Goal: Information Seeking & Learning: Learn about a topic

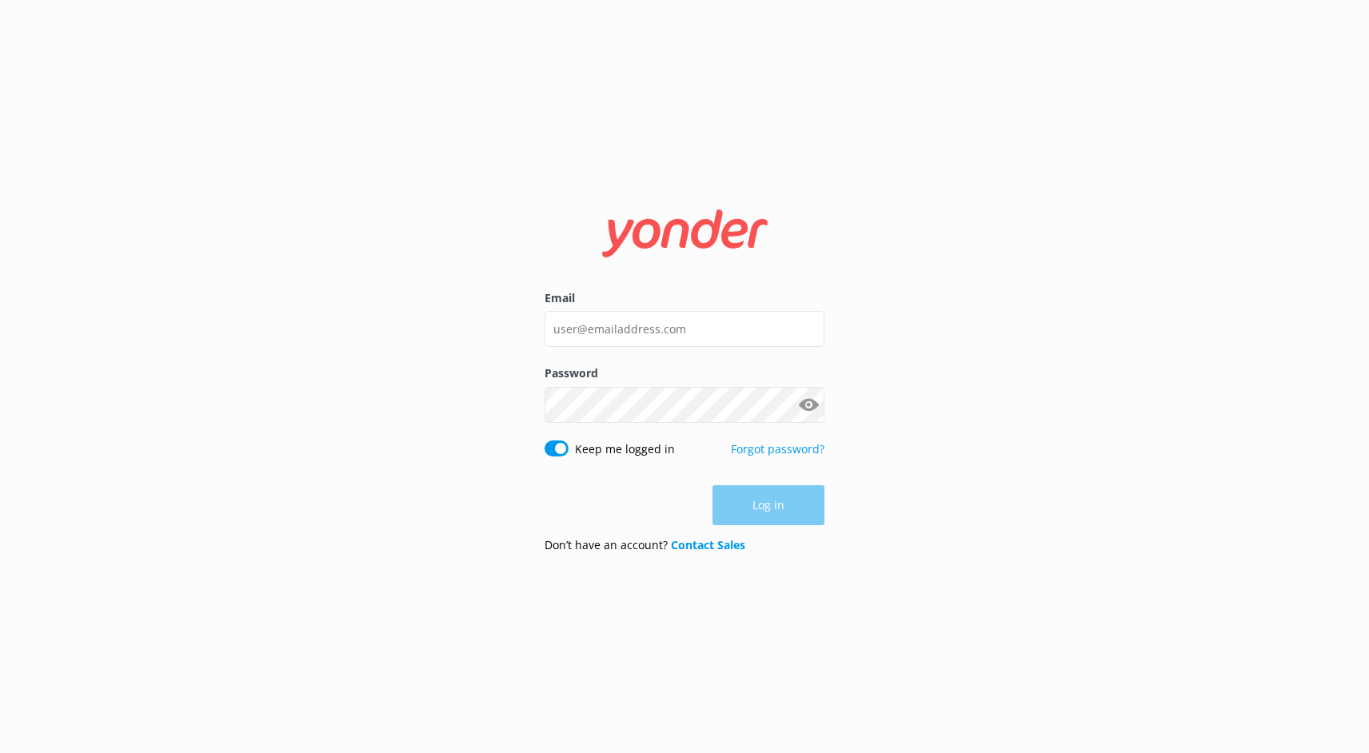
click at [757, 509] on div "Log in" at bounding box center [685, 505] width 280 height 40
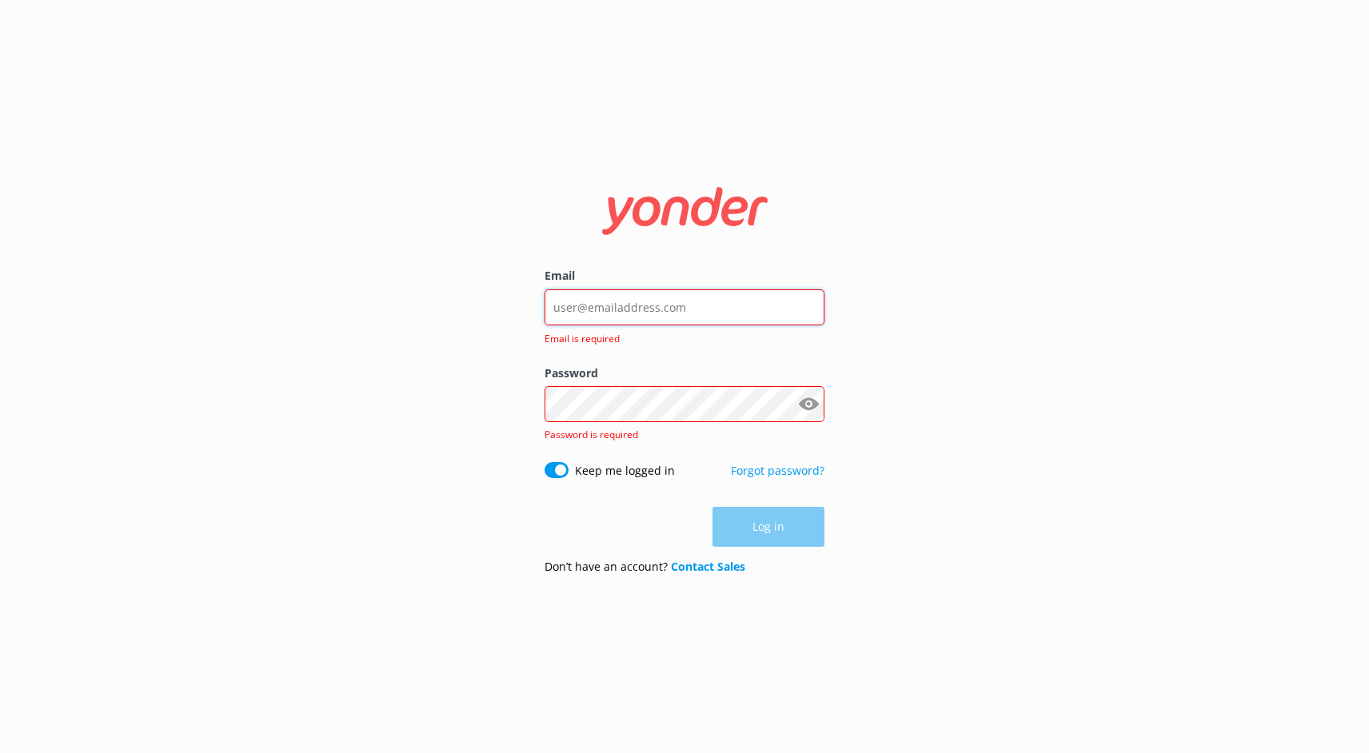
click at [698, 307] on input "Email" at bounding box center [685, 307] width 280 height 36
type input "[PERSON_NAME][EMAIL_ADDRESS][DOMAIN_NAME]"
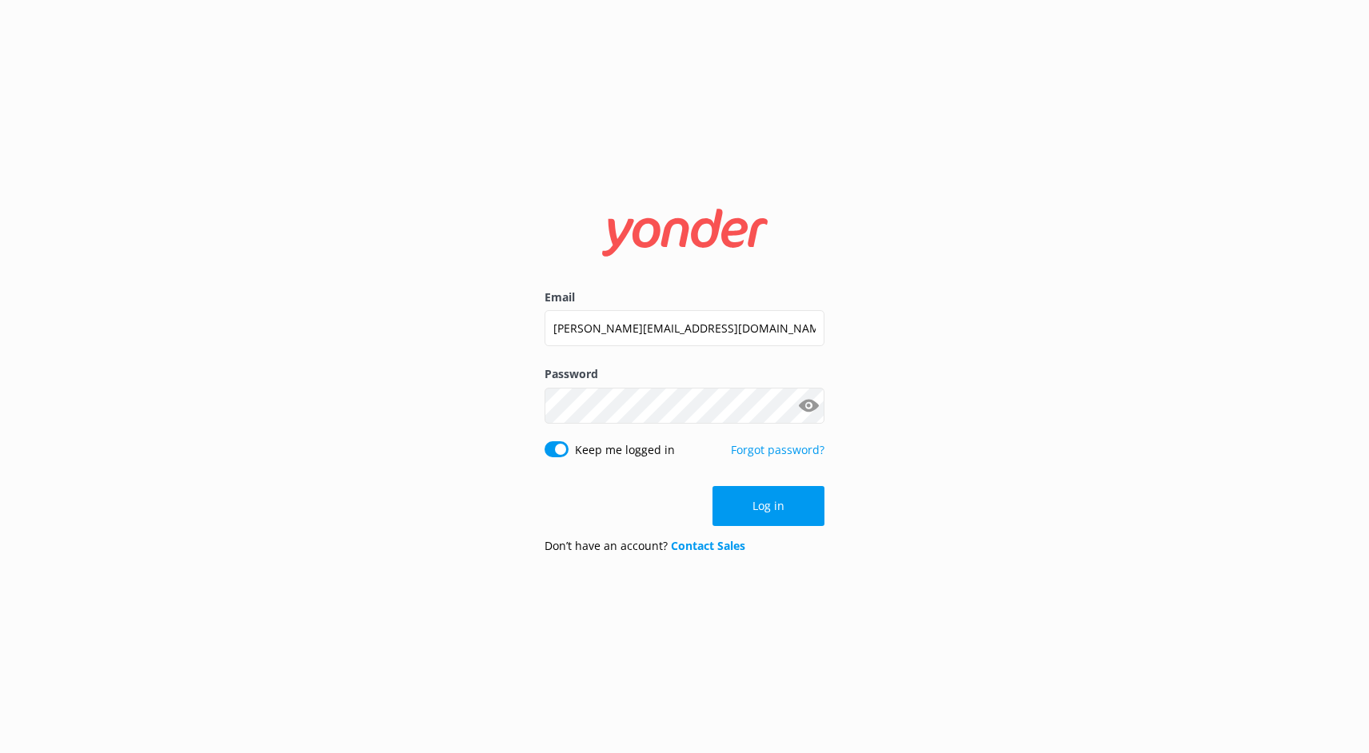
click at [806, 407] on button "Show password" at bounding box center [808, 405] width 32 height 32
click at [758, 508] on button "Log in" at bounding box center [769, 506] width 112 height 40
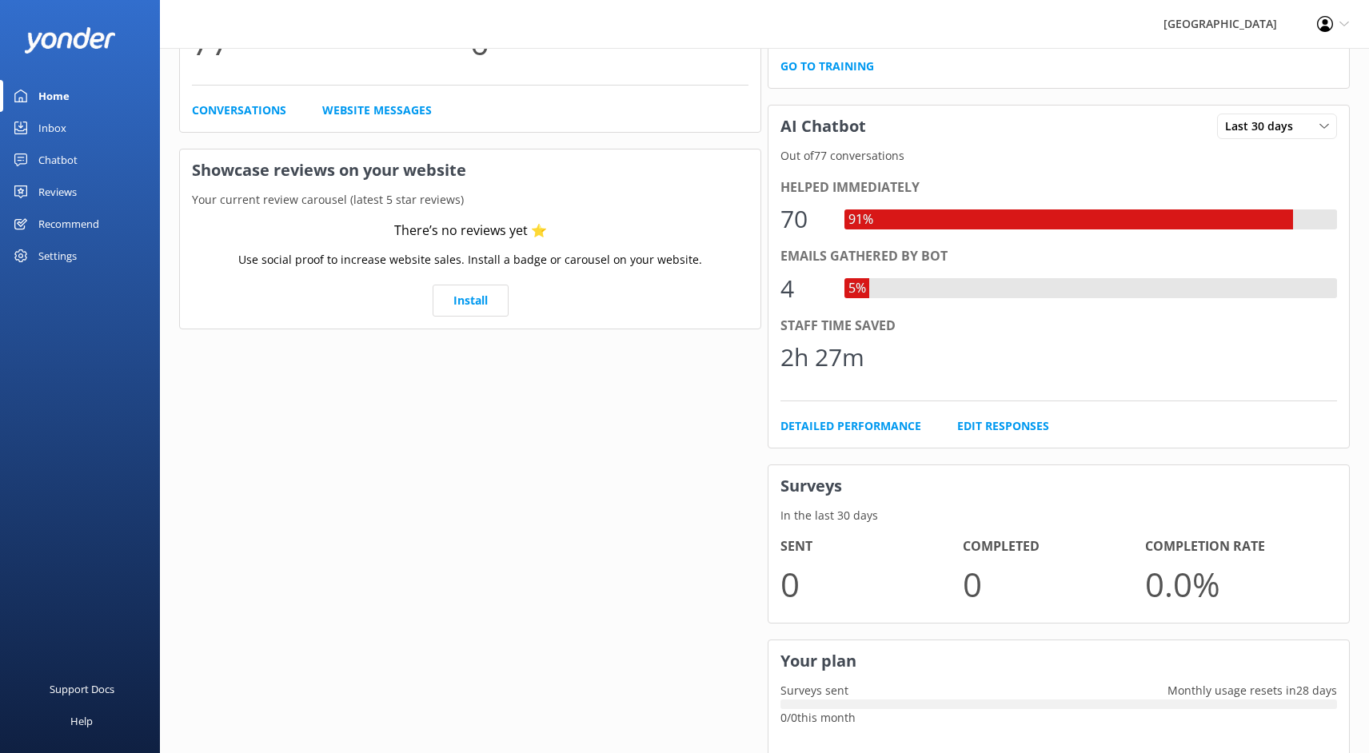
scroll to position [205, 0]
click at [379, 109] on link "Website Messages" at bounding box center [377, 110] width 110 height 18
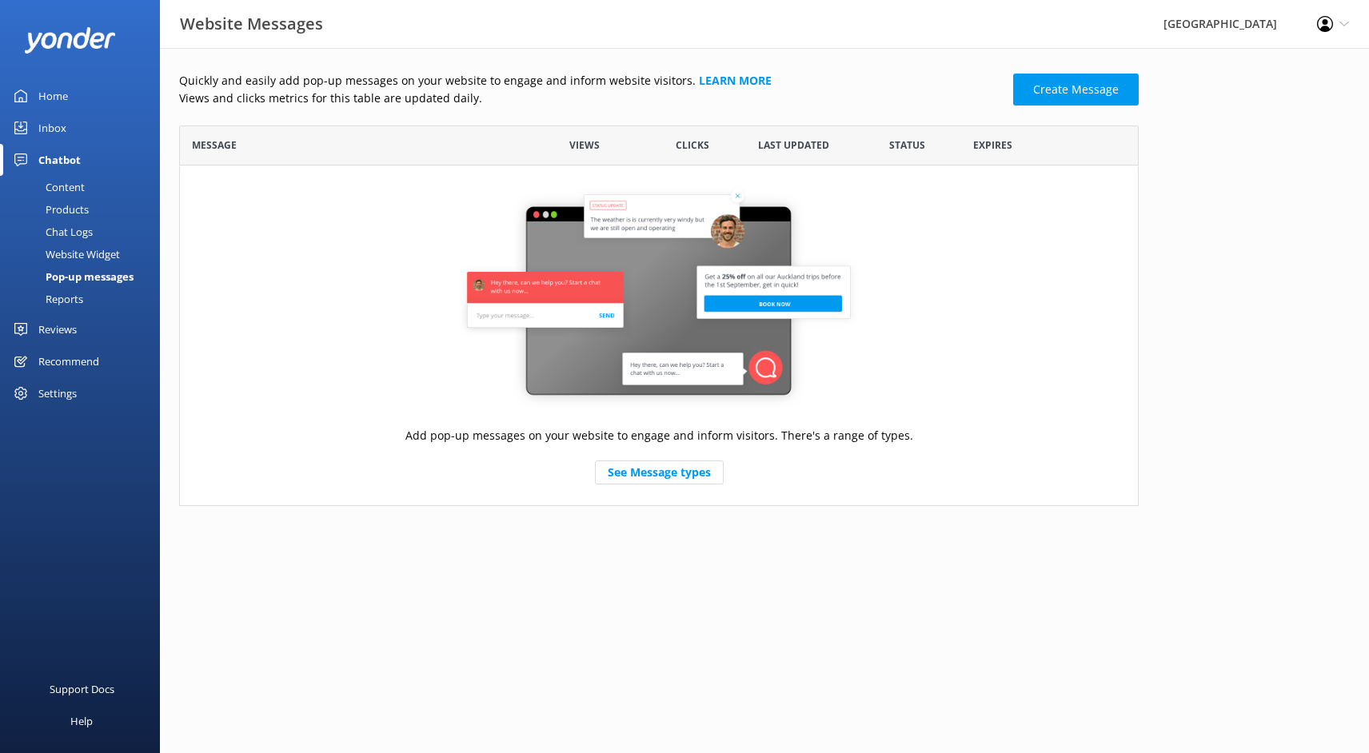
scroll to position [381, 960]
click at [587, 146] on span "Views" at bounding box center [584, 145] width 30 height 15
click at [79, 226] on div "Chat Logs" at bounding box center [51, 232] width 83 height 22
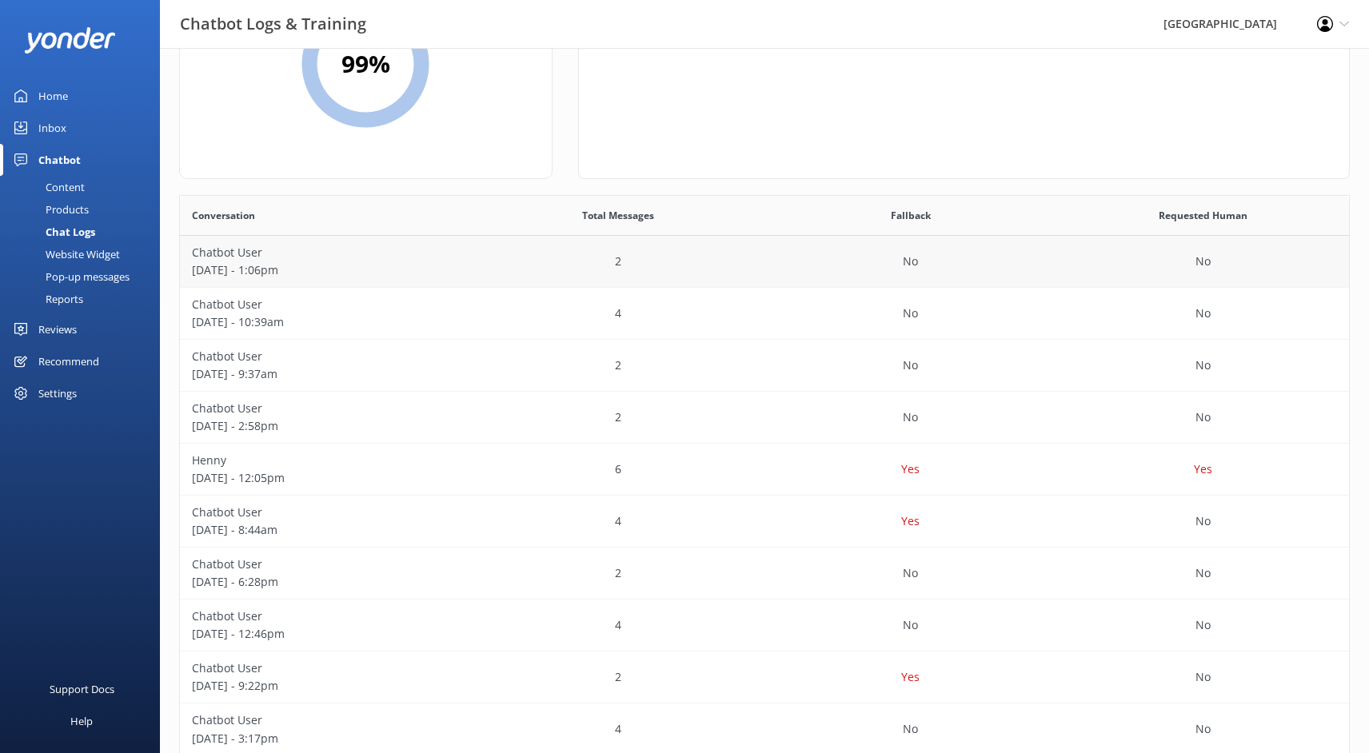
scroll to position [242, 0]
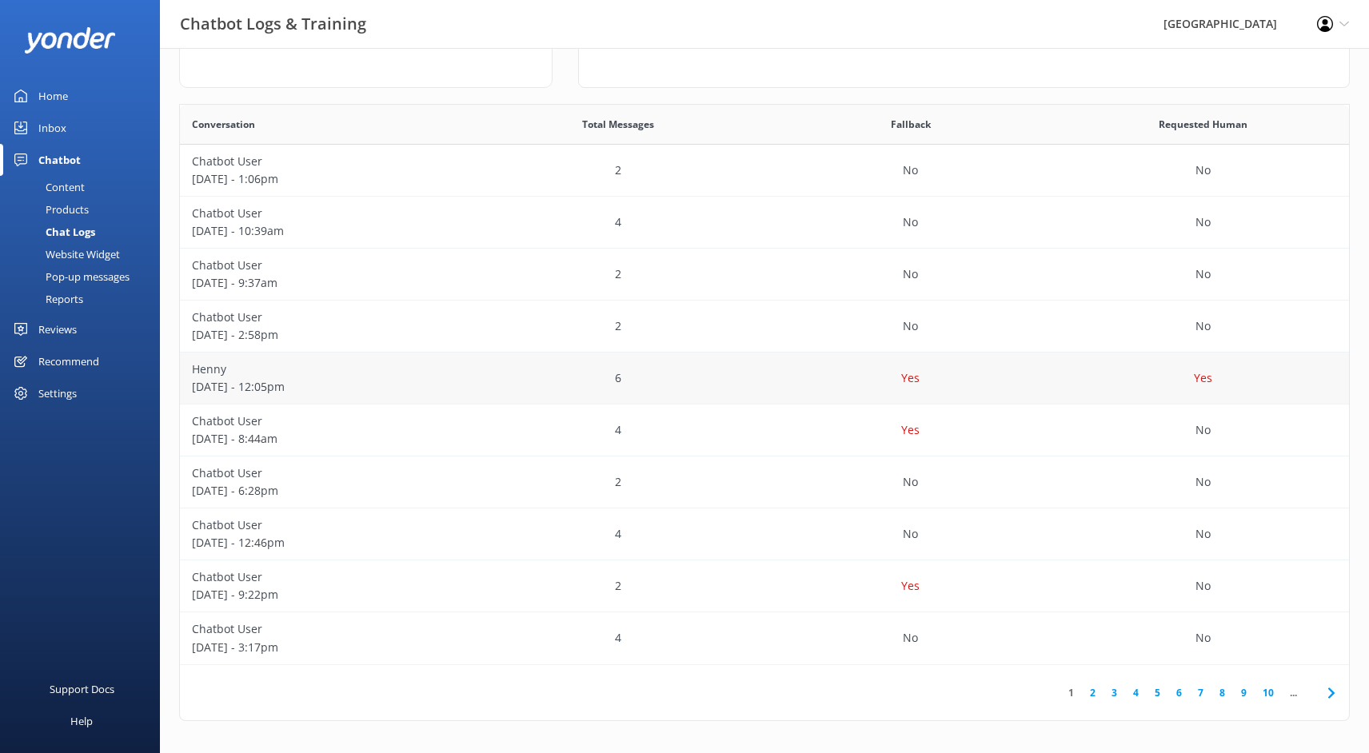
click at [336, 373] on p "Henny" at bounding box center [326, 370] width 269 height 18
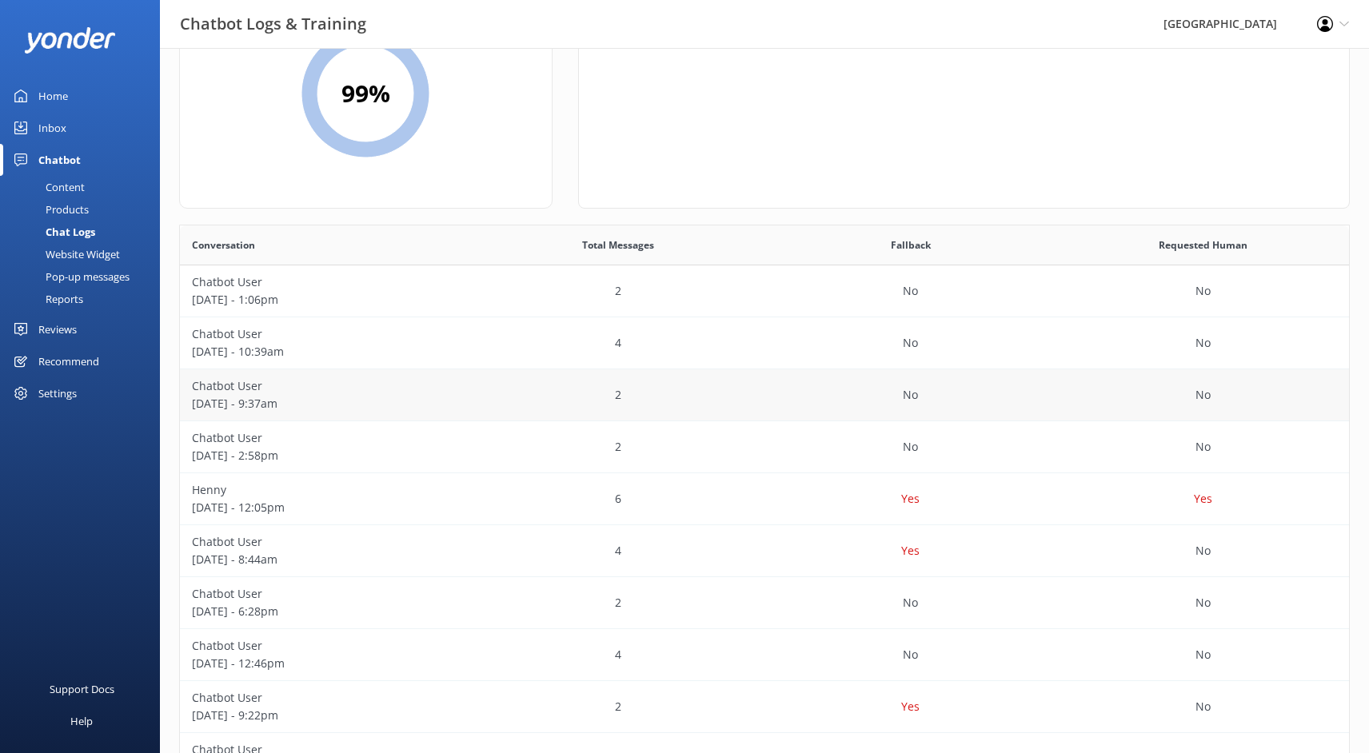
scroll to position [122, 0]
click at [297, 442] on p "Chatbot User" at bounding box center [326, 437] width 269 height 18
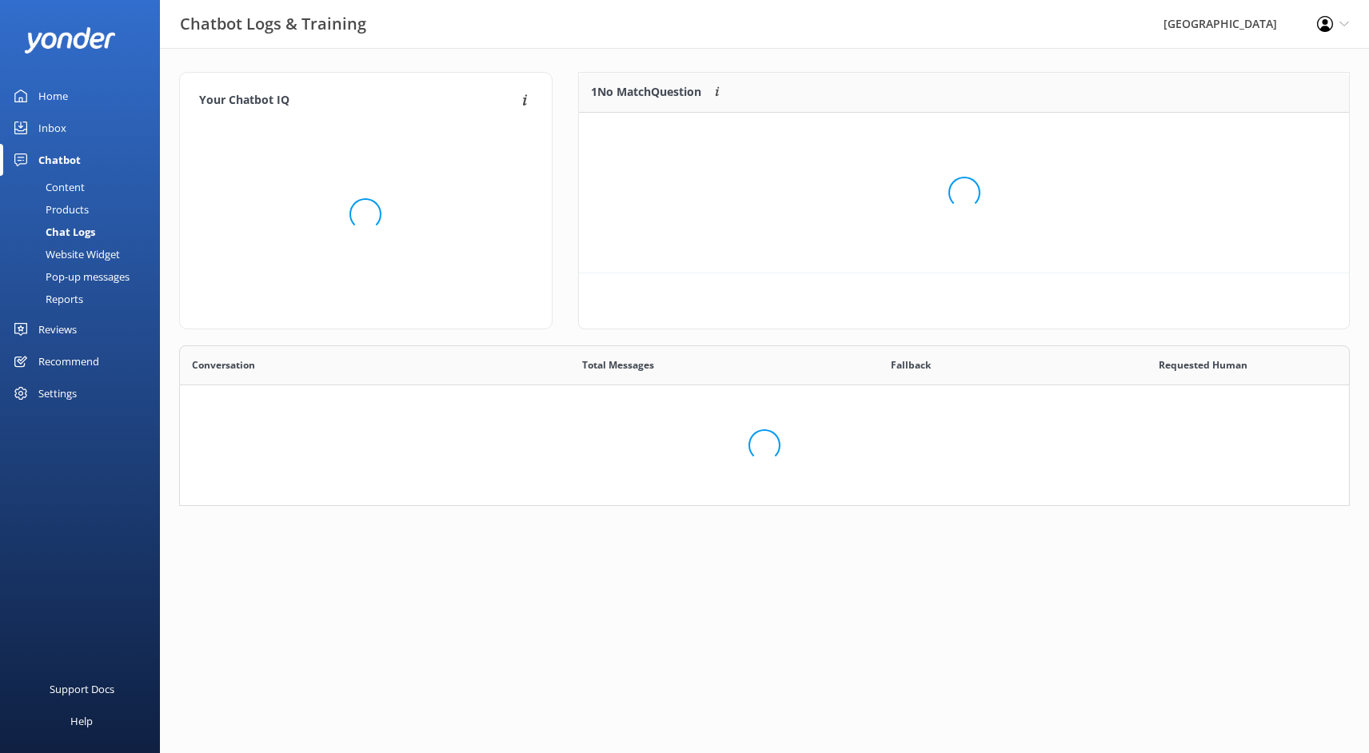
scroll to position [561, 1169]
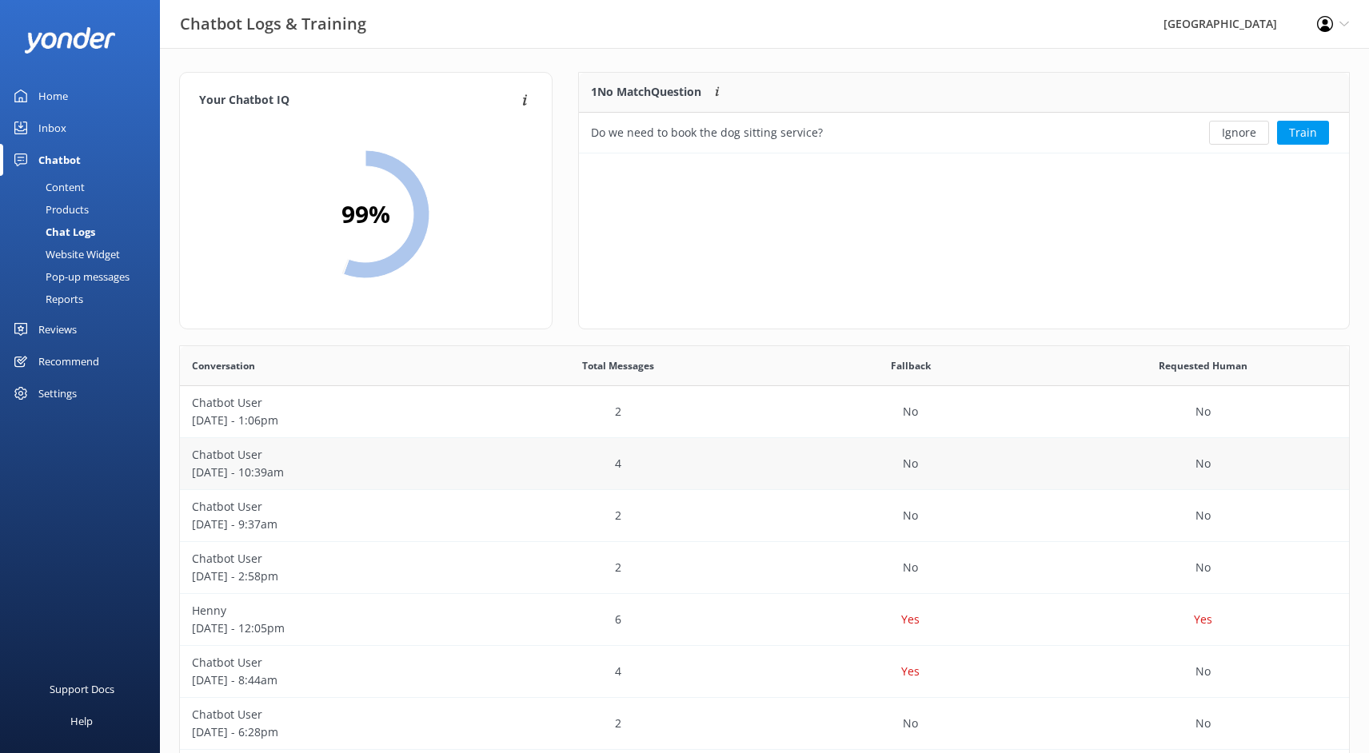
click at [276, 458] on p "Chatbot User" at bounding box center [326, 455] width 269 height 18
click at [269, 423] on p "[DATE] - 1:06pm" at bounding box center [326, 421] width 269 height 18
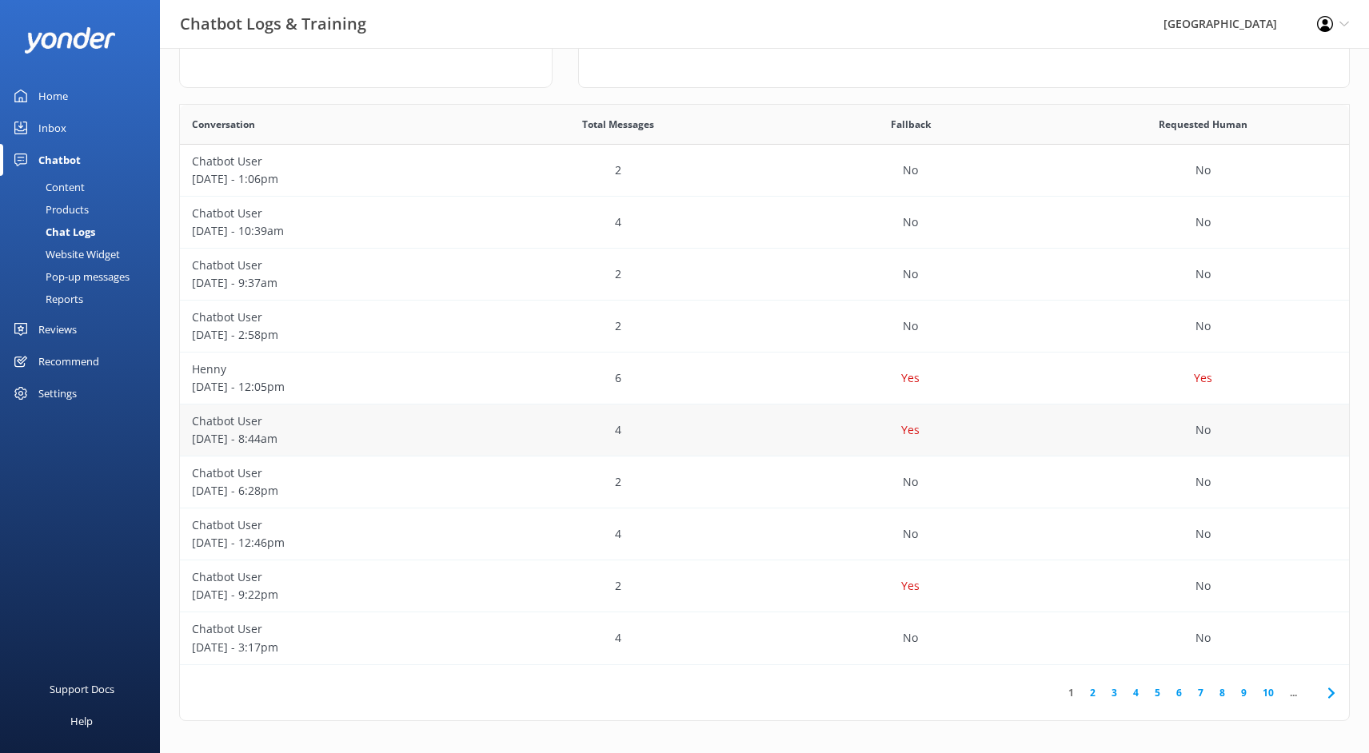
click at [280, 435] on p "[DATE] - 8:44am" at bounding box center [326, 439] width 269 height 18
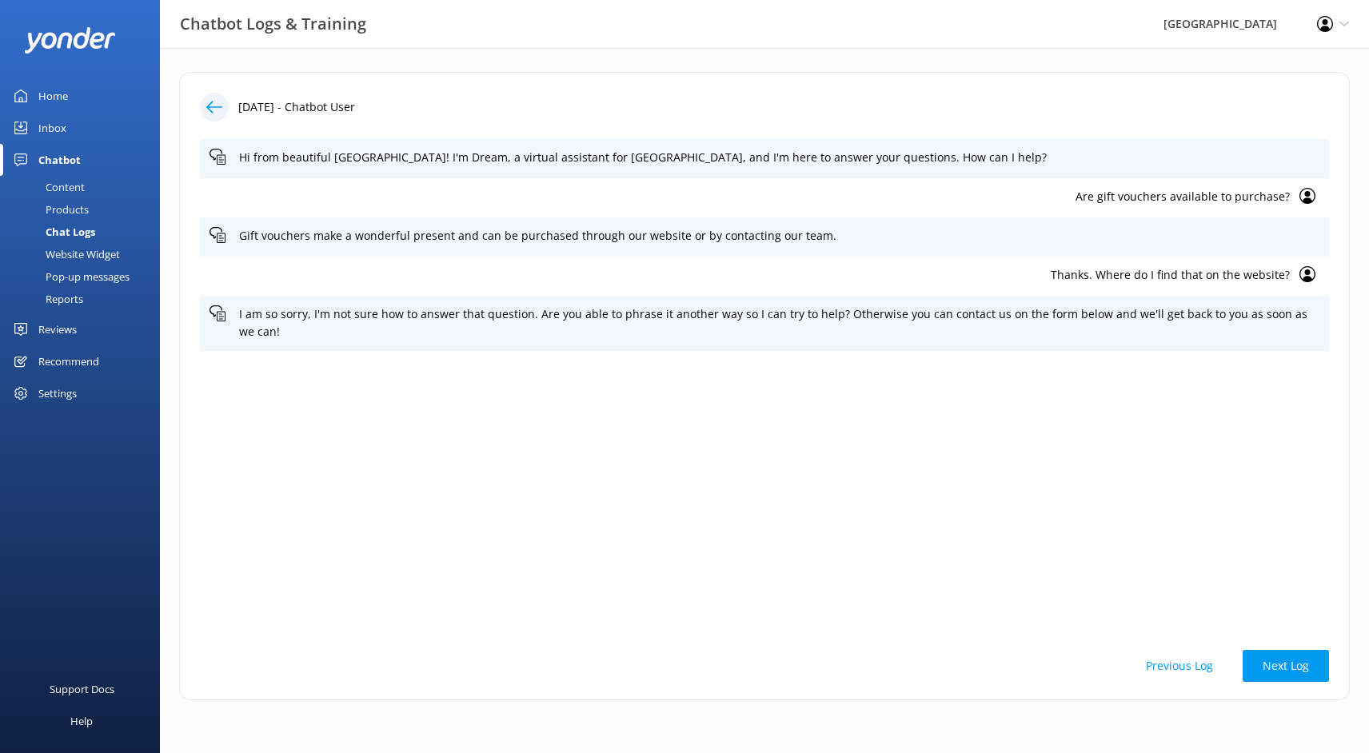
click at [75, 230] on div "Chat Logs" at bounding box center [53, 232] width 86 height 22
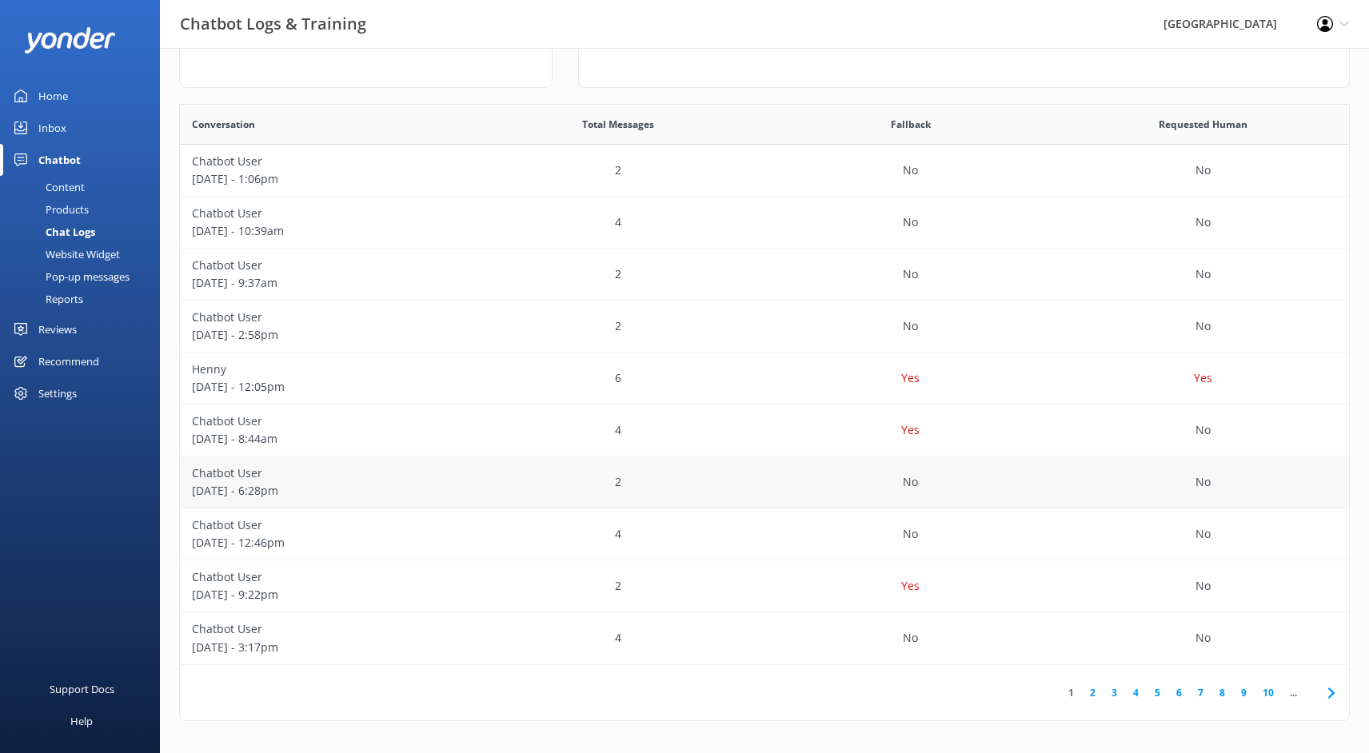
click at [277, 482] on p "[DATE] - 6:28pm" at bounding box center [326, 491] width 269 height 18
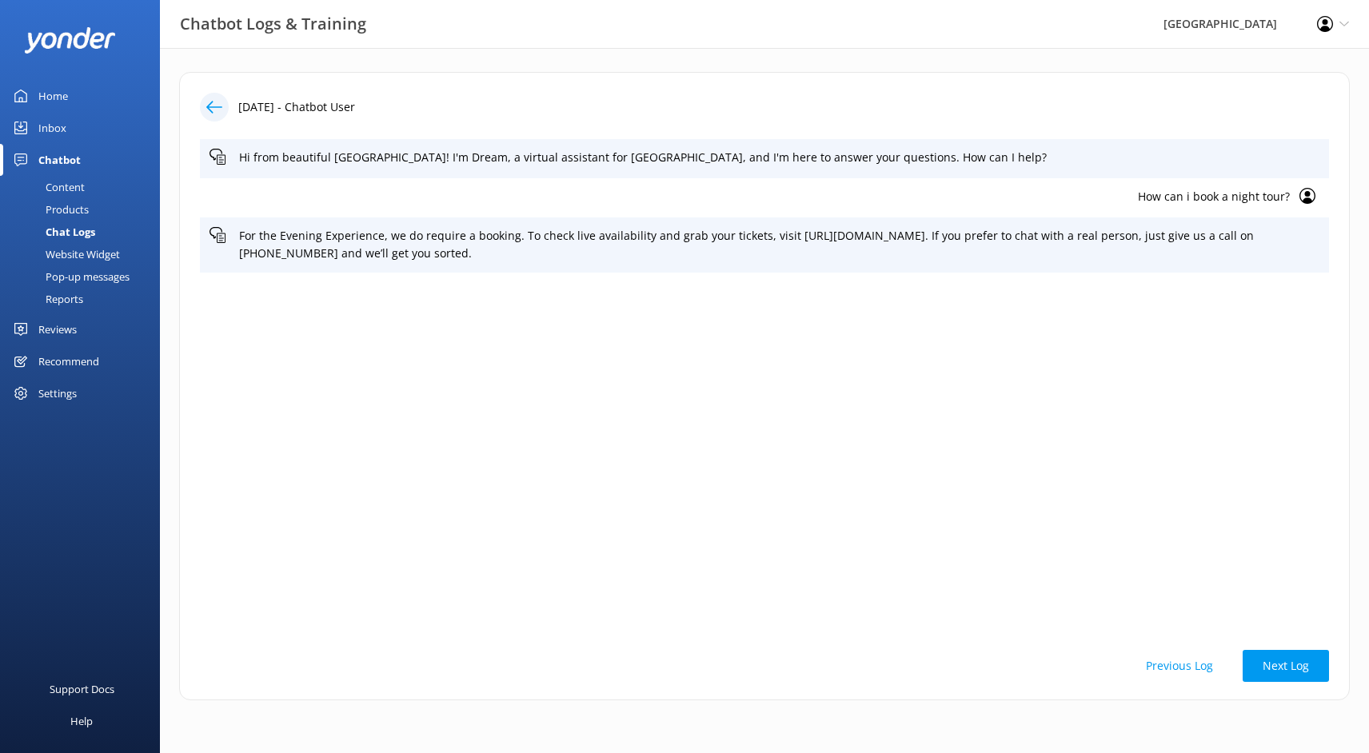
click at [49, 158] on div "Chatbot" at bounding box center [59, 160] width 42 height 32
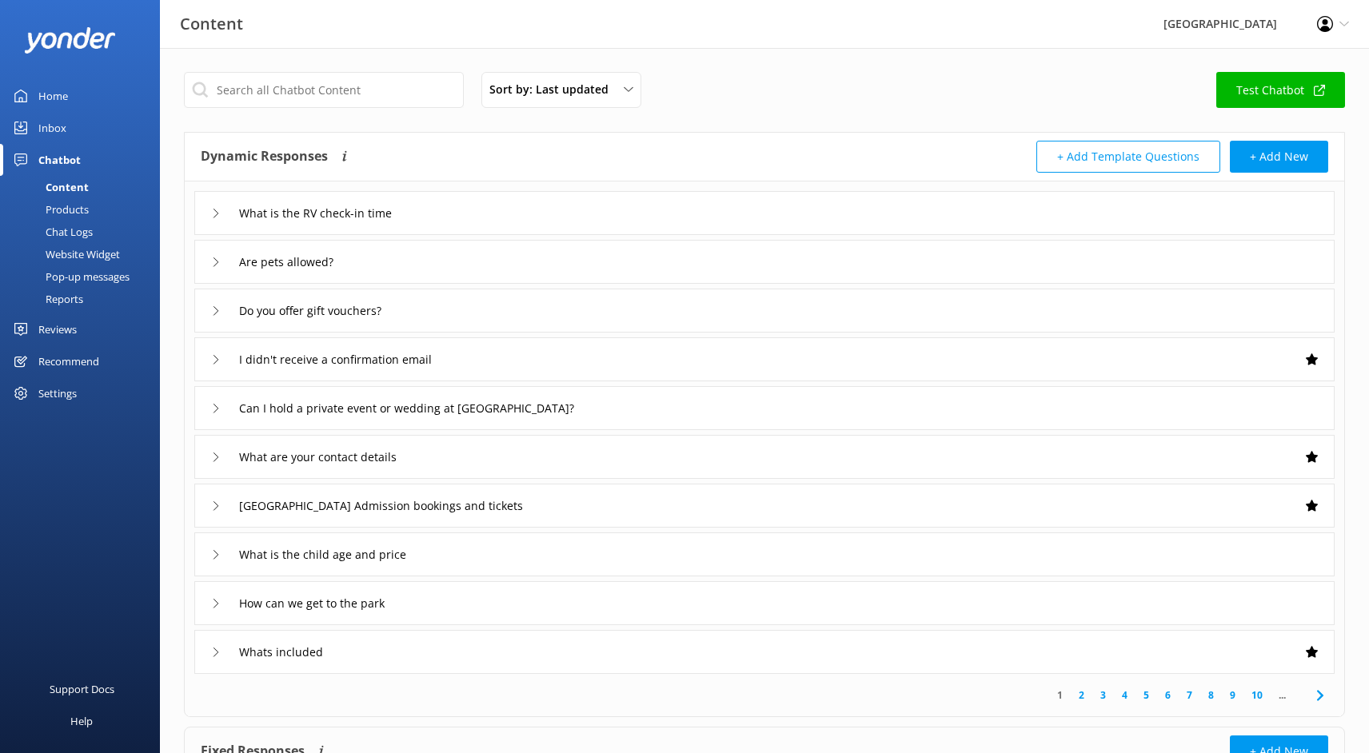
click at [72, 184] on div "Content" at bounding box center [49, 187] width 79 height 22
click at [71, 229] on div "Chat Logs" at bounding box center [51, 232] width 83 height 22
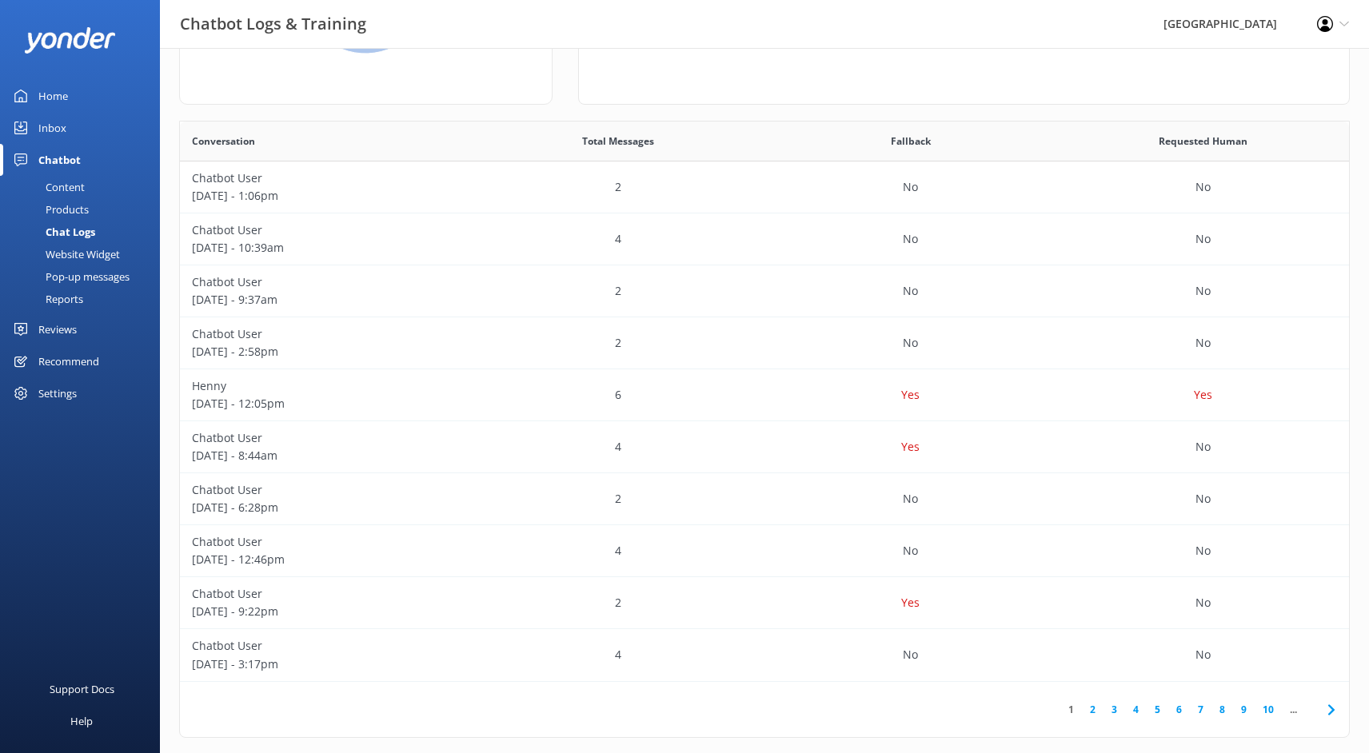
scroll to position [242, 0]
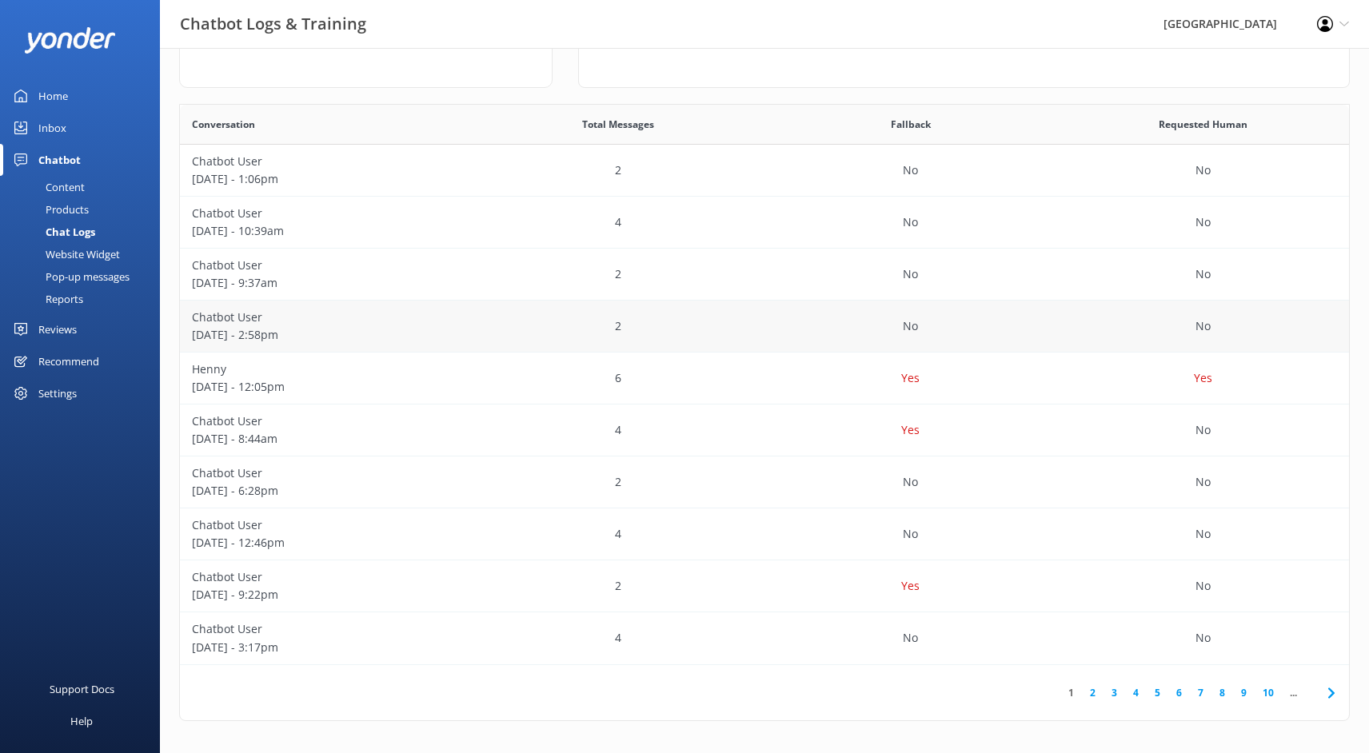
click at [256, 329] on p "[DATE] - 2:58pm" at bounding box center [326, 335] width 269 height 18
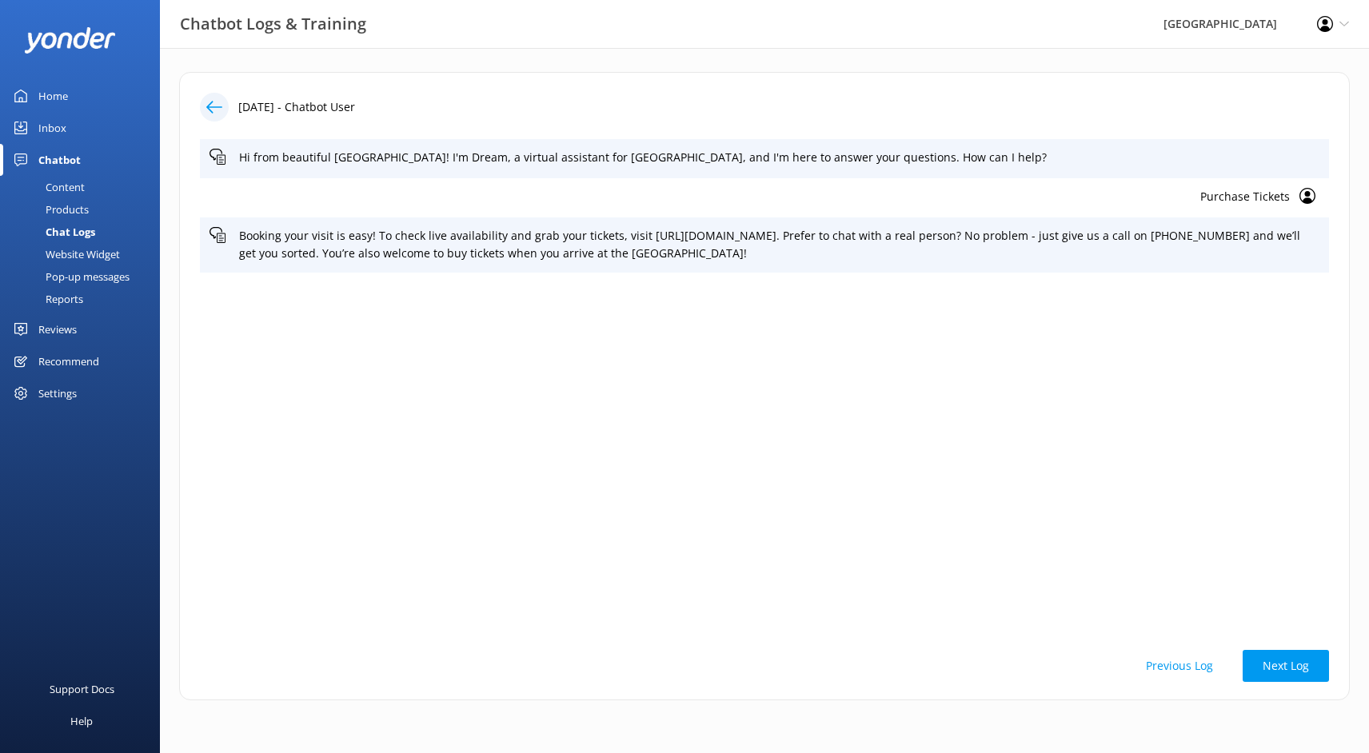
click at [68, 230] on div "Chat Logs" at bounding box center [53, 232] width 86 height 22
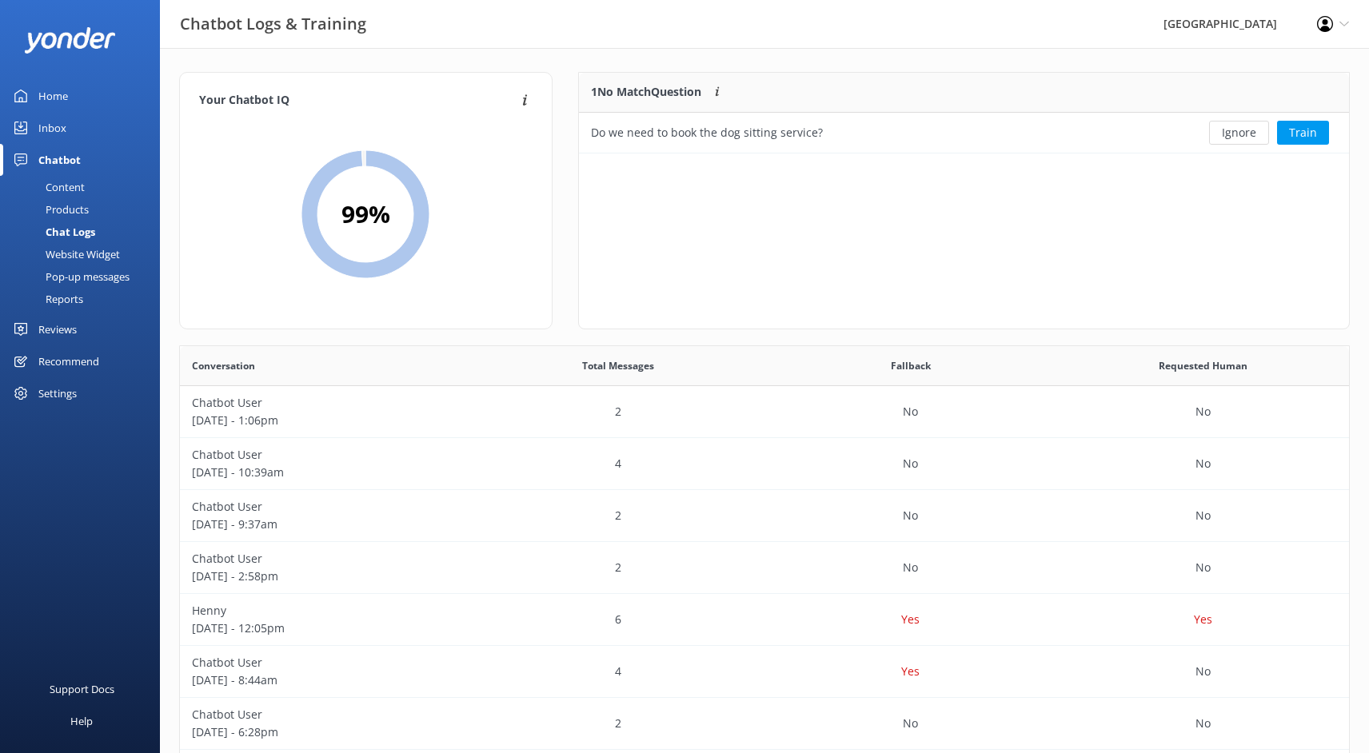
scroll to position [561, 1169]
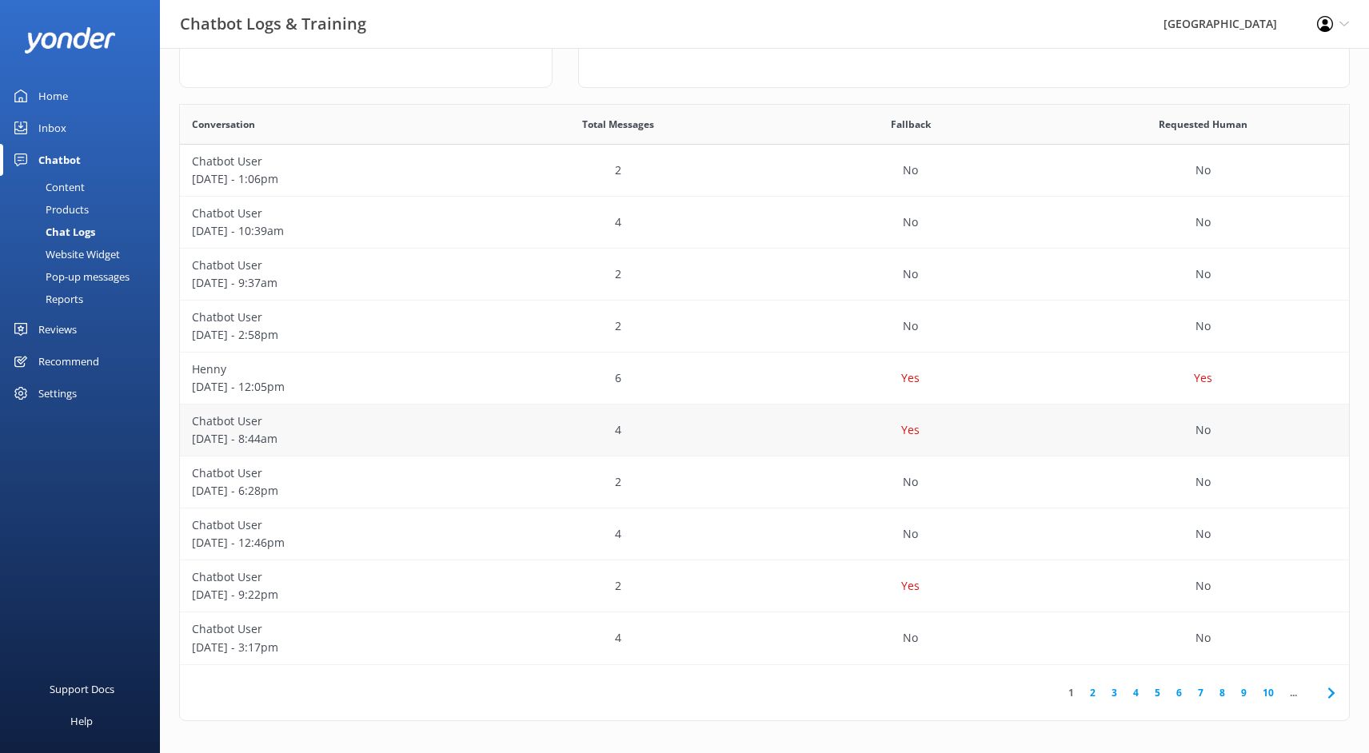
click at [408, 439] on p "[DATE] - 8:44am" at bounding box center [326, 439] width 269 height 18
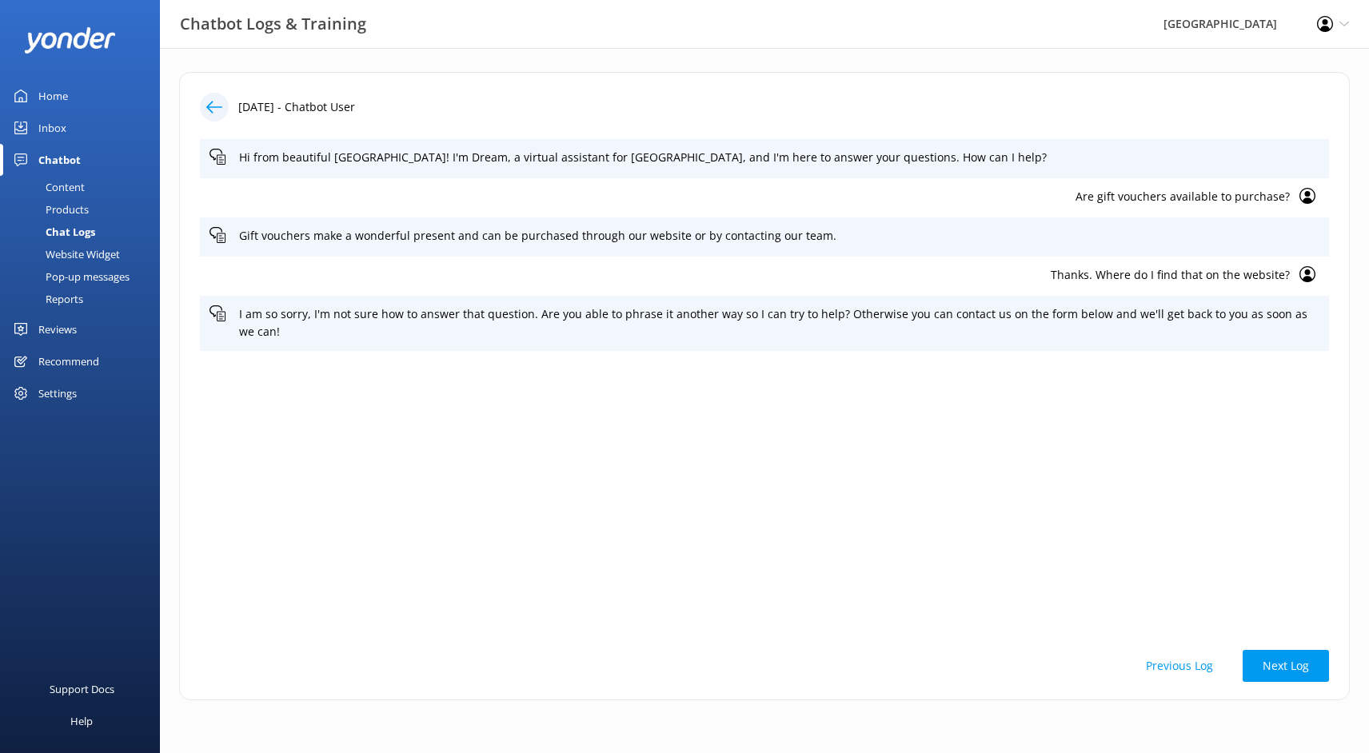
click at [66, 230] on div "Chat Logs" at bounding box center [53, 232] width 86 height 22
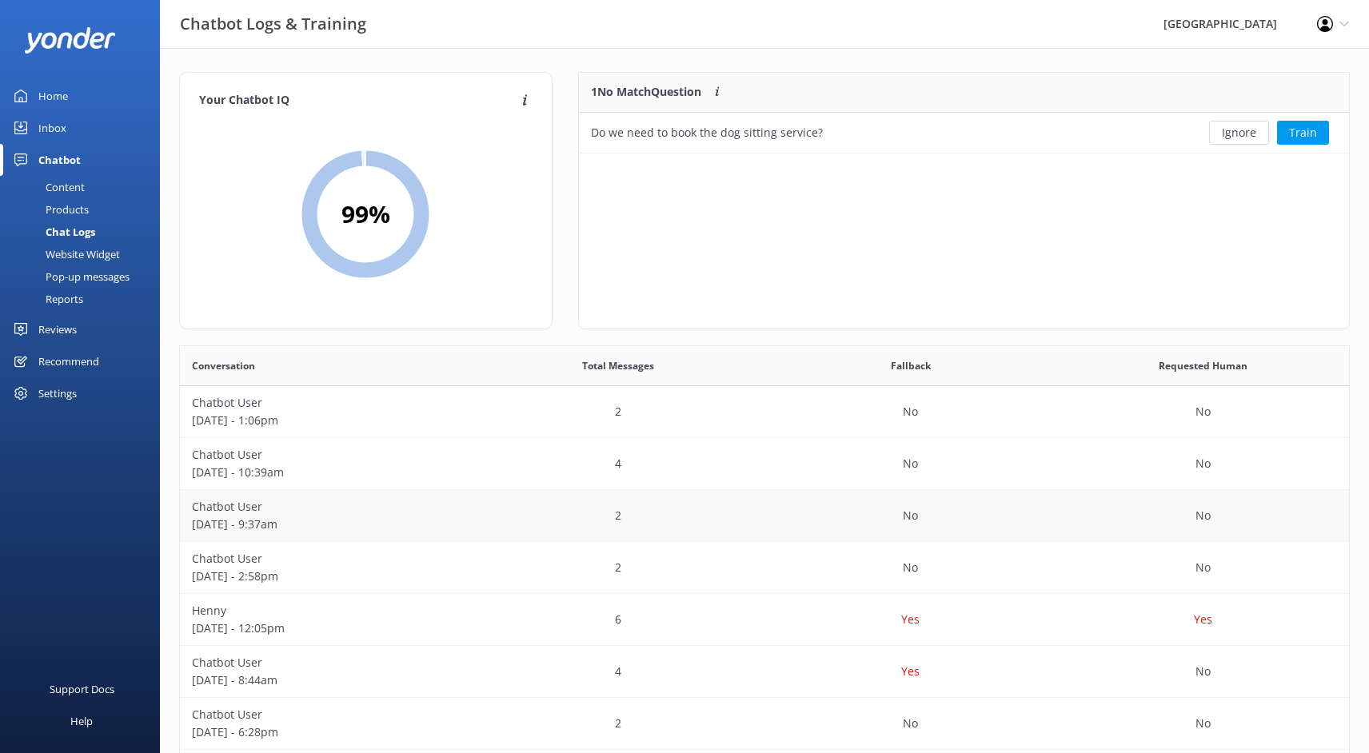
scroll to position [242, 0]
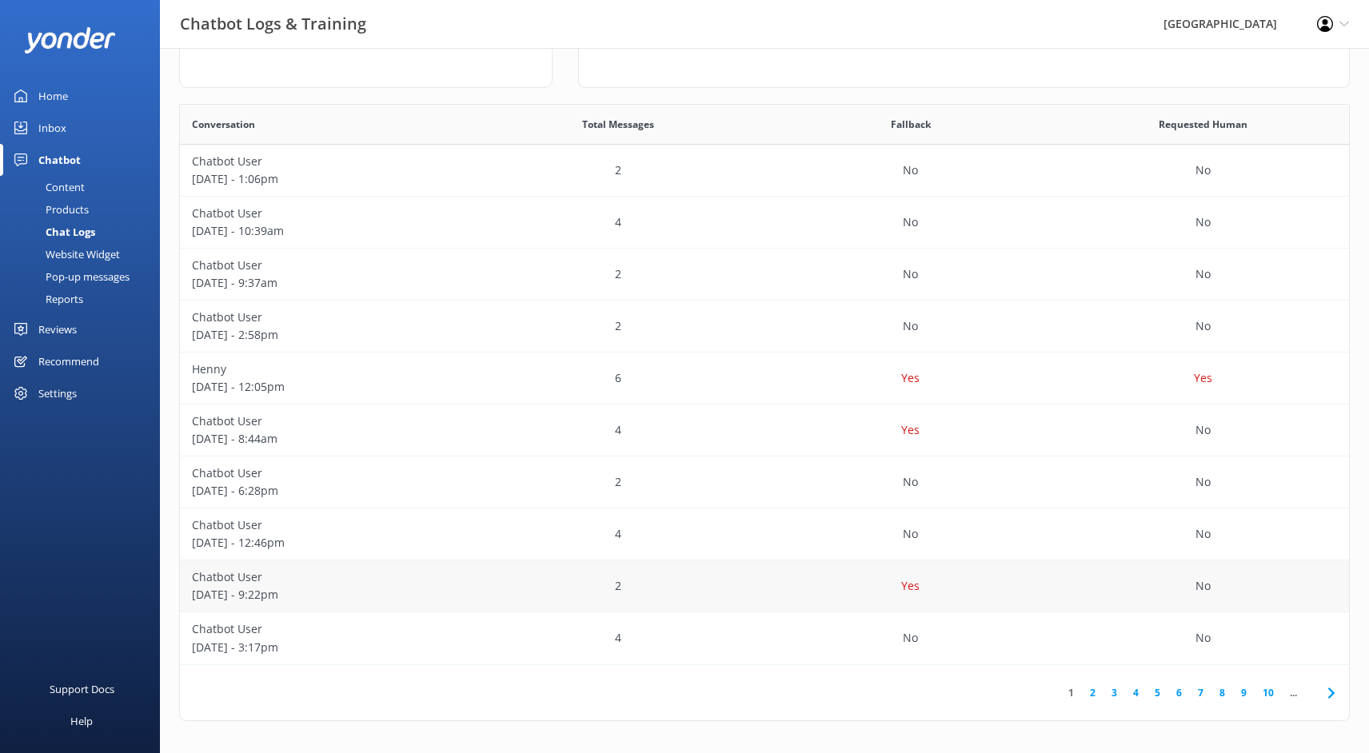
click at [389, 579] on p "Chatbot User" at bounding box center [326, 578] width 269 height 18
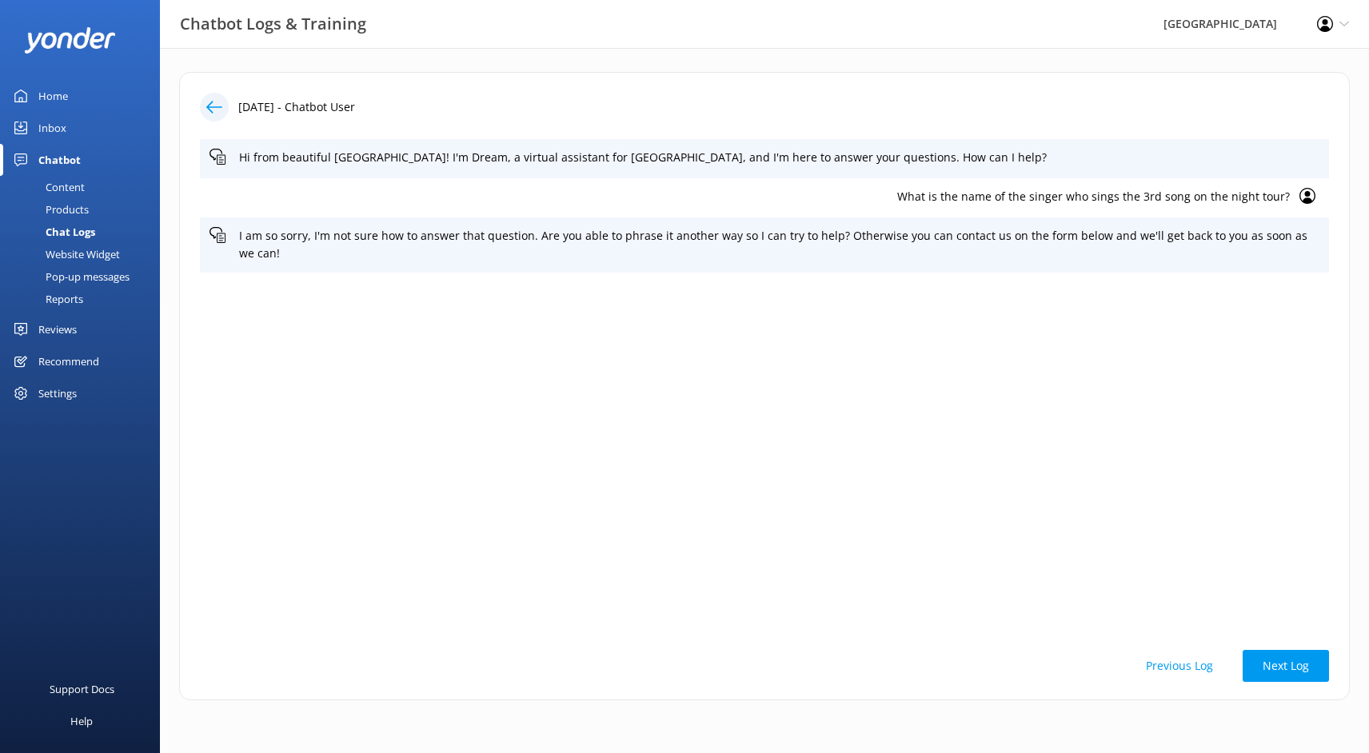
click at [70, 228] on div "Chat Logs" at bounding box center [53, 232] width 86 height 22
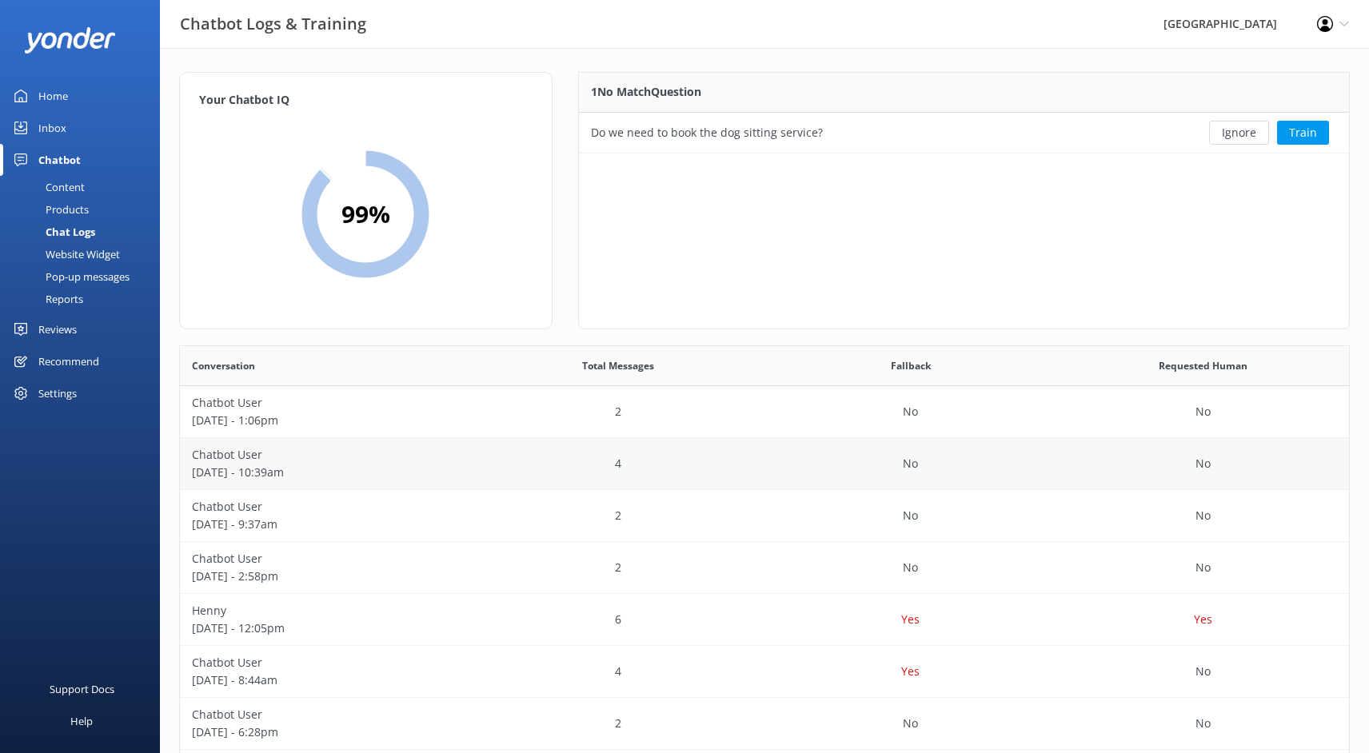
scroll to position [242, 0]
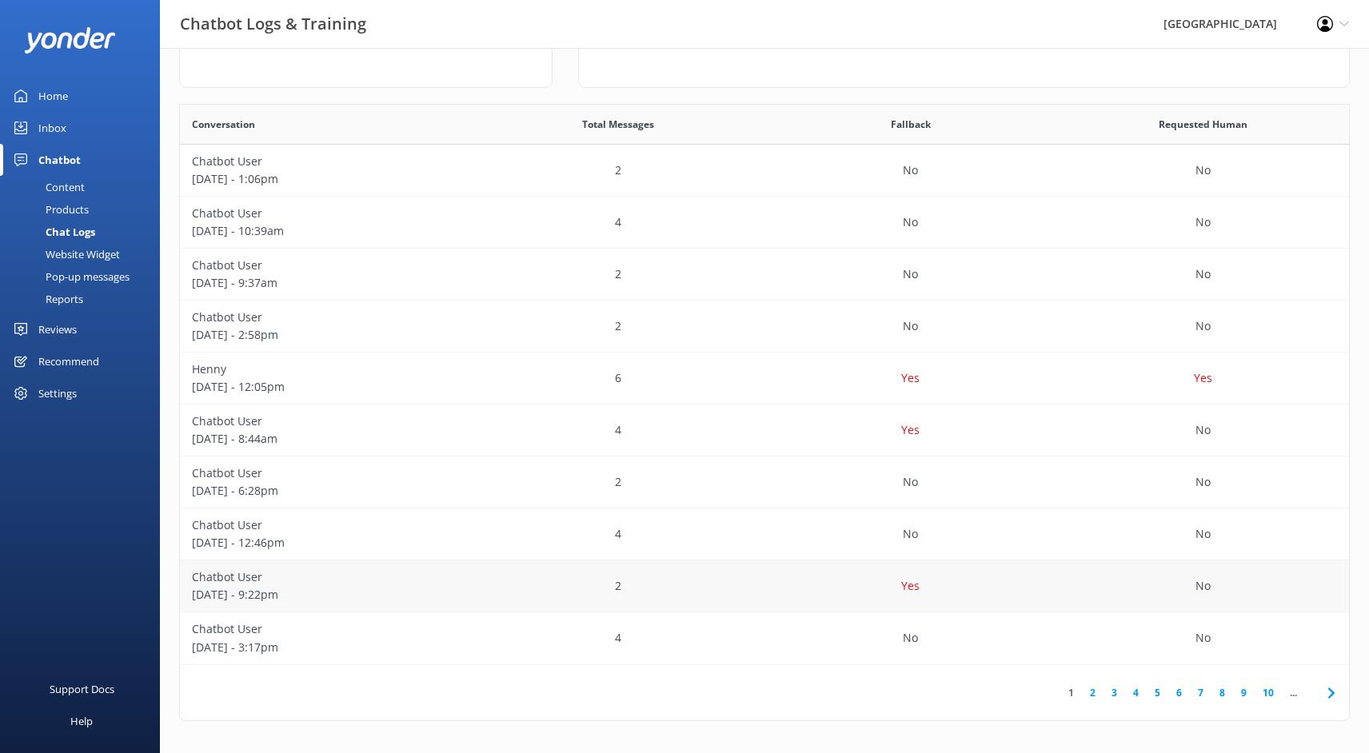
click at [291, 587] on p "[DATE] - 9:22pm" at bounding box center [326, 595] width 269 height 18
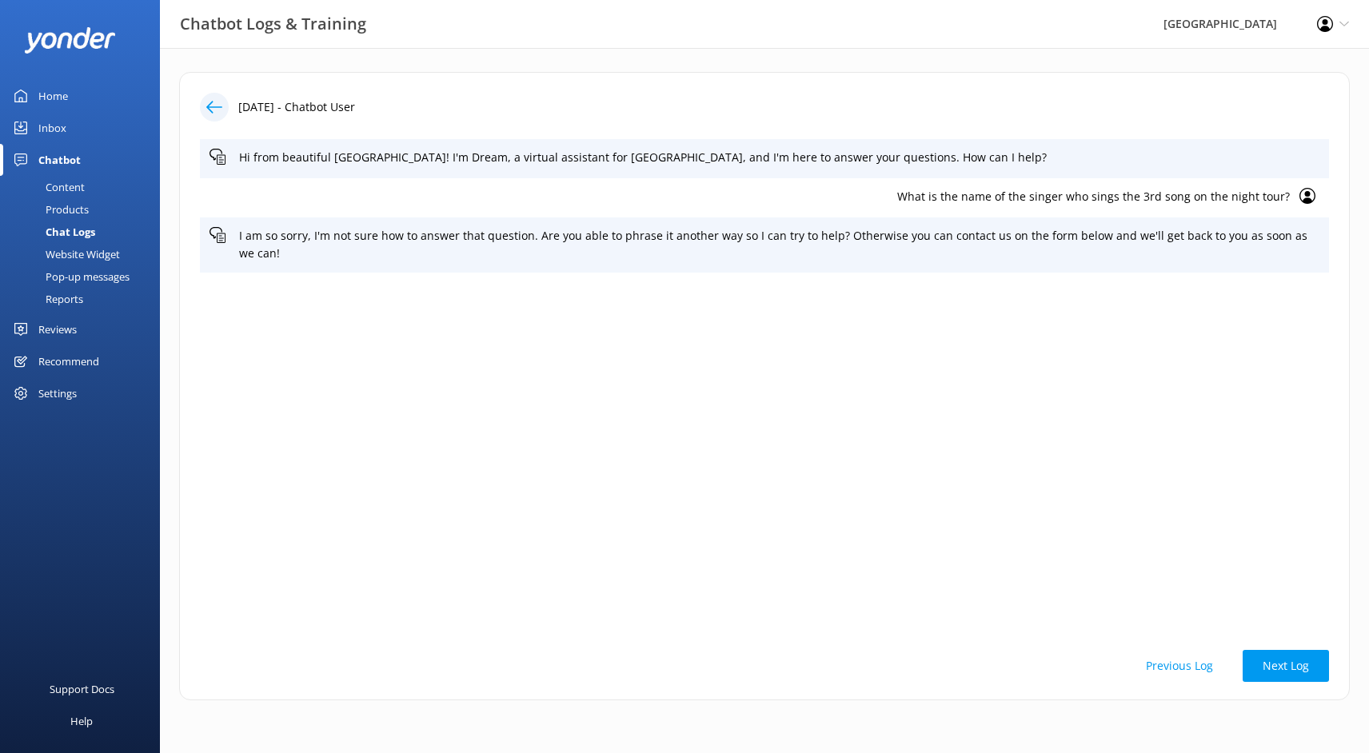
click at [77, 230] on div "Chat Logs" at bounding box center [53, 232] width 86 height 22
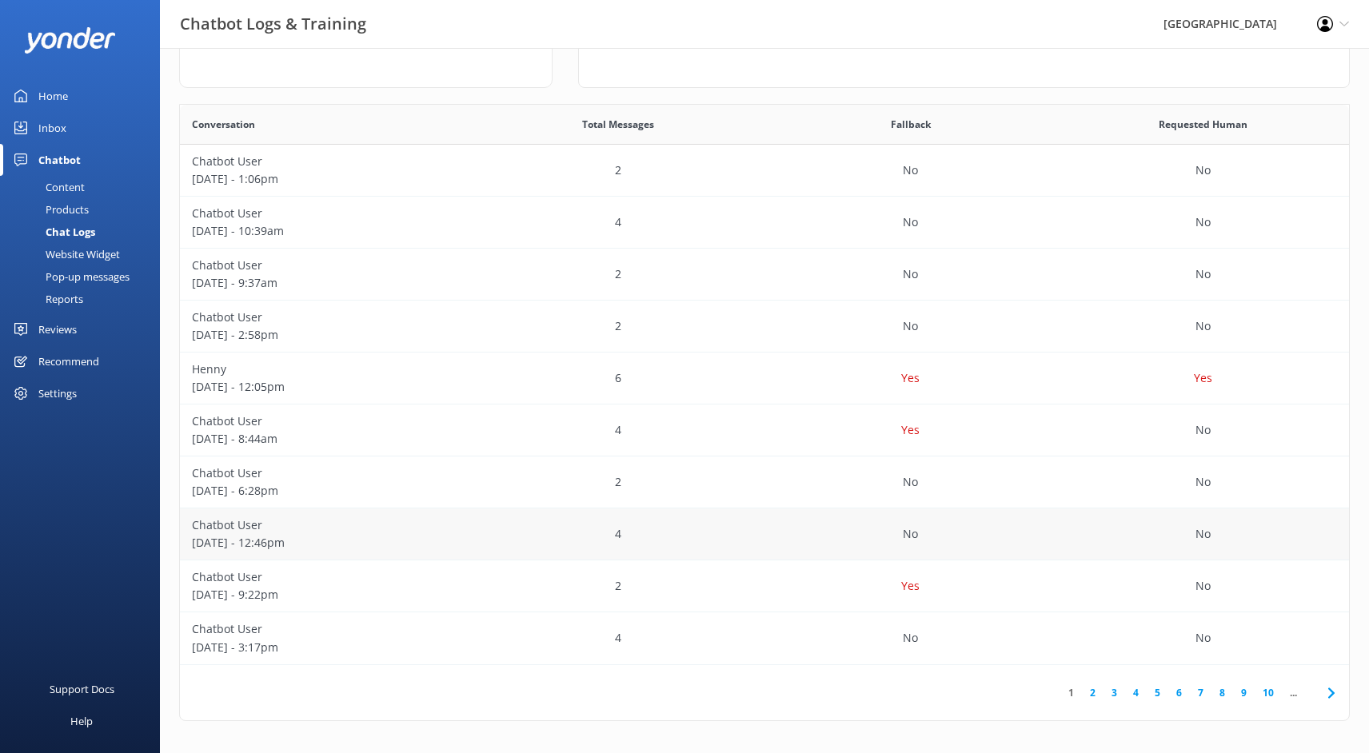
click at [275, 542] on p "[DATE] - 12:46pm" at bounding box center [326, 543] width 269 height 18
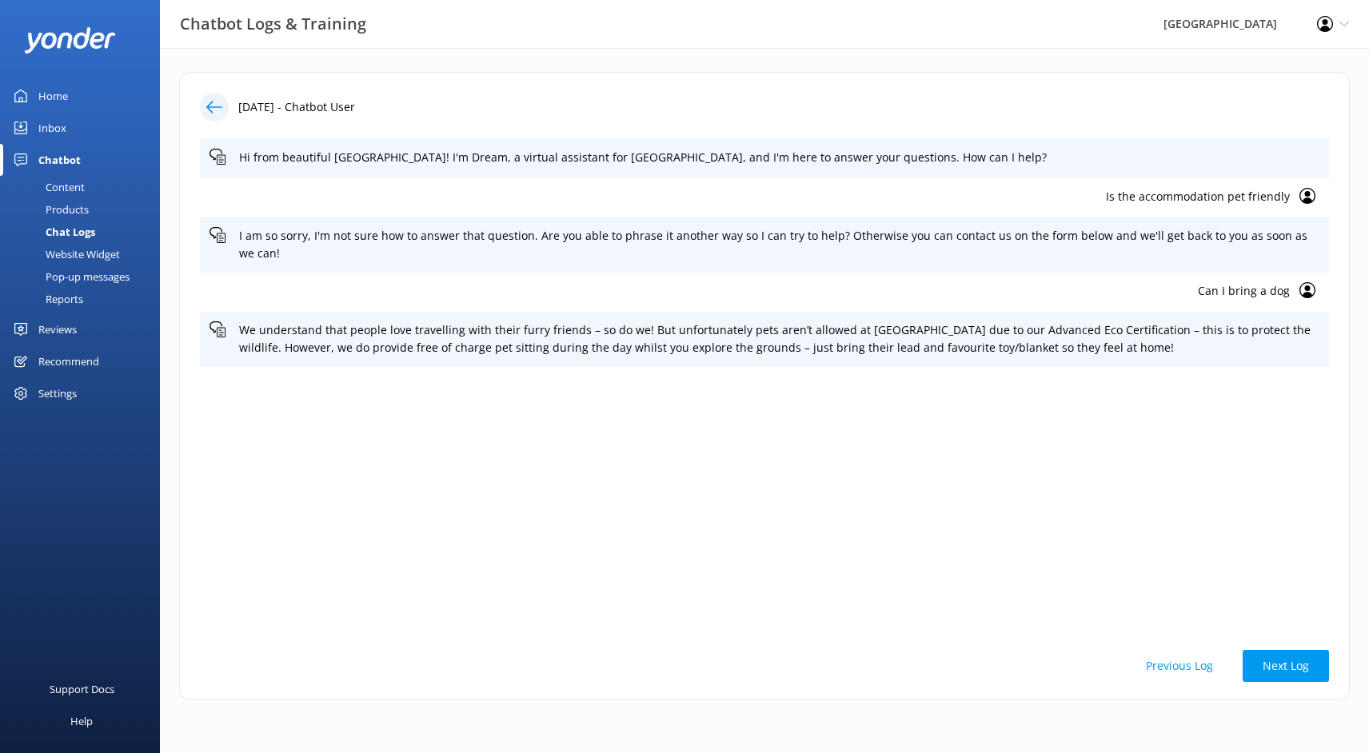
click at [77, 228] on div "Chat Logs" at bounding box center [53, 232] width 86 height 22
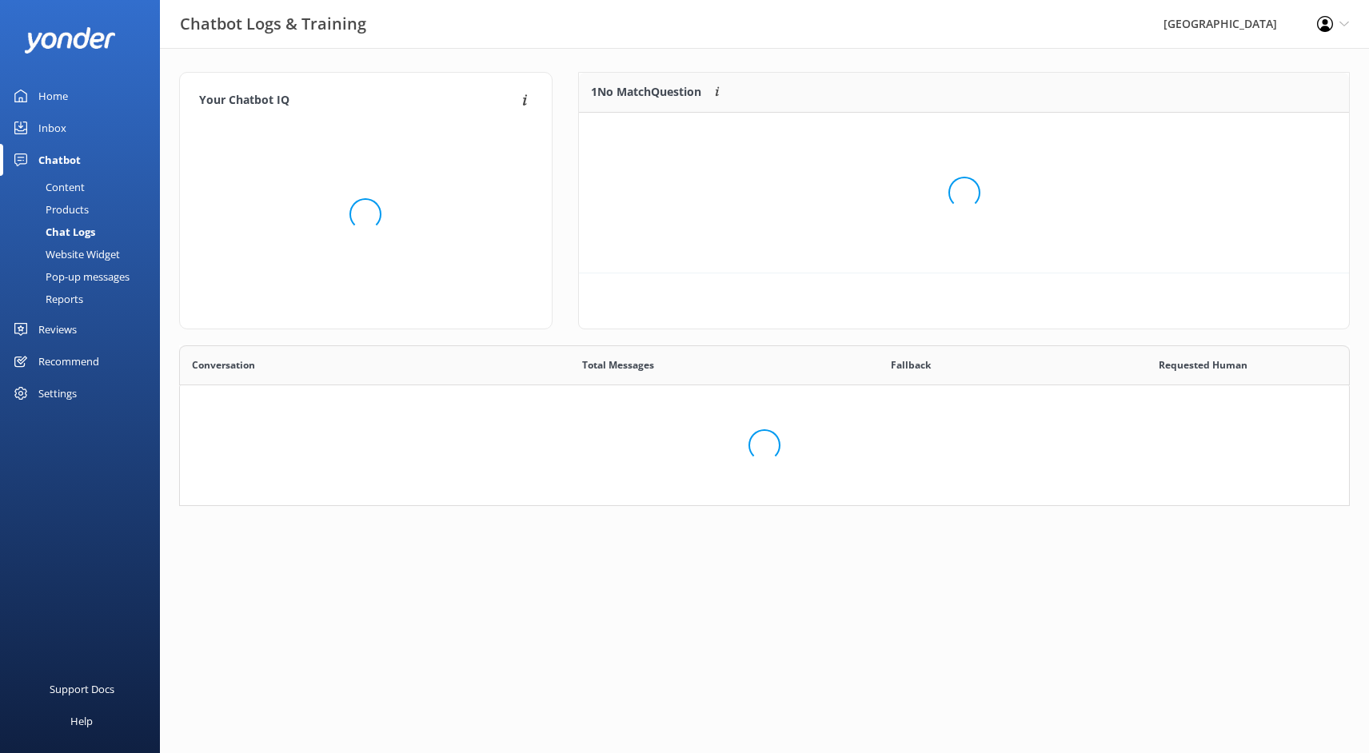
scroll to position [1, 0]
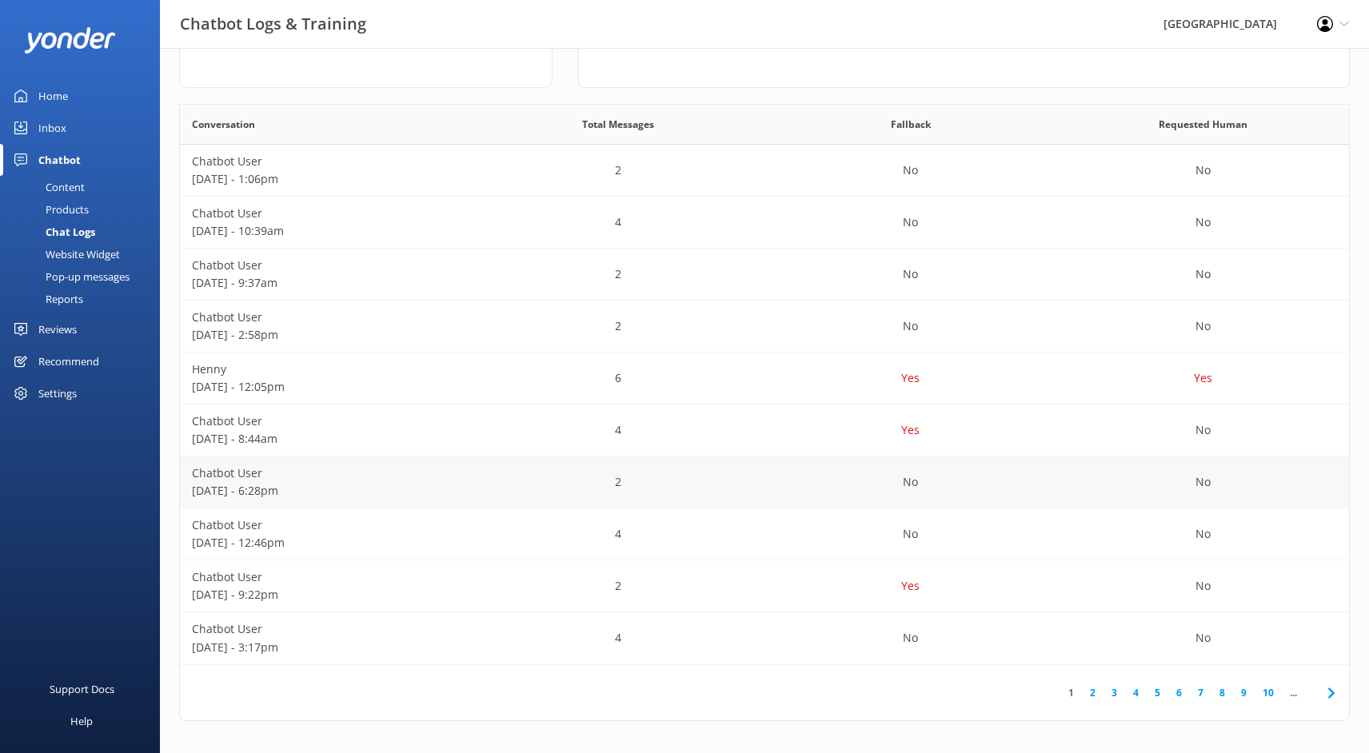
click at [284, 491] on p "[DATE] - 6:28pm" at bounding box center [326, 491] width 269 height 18
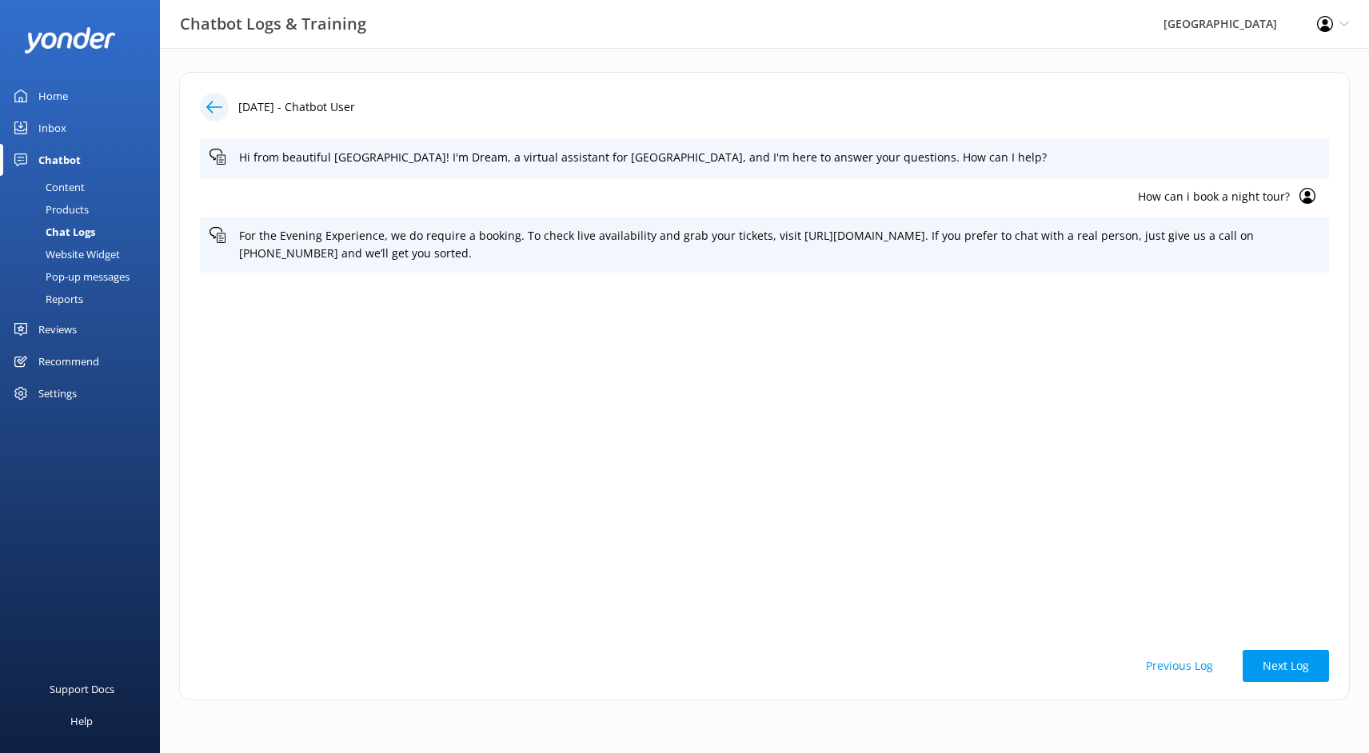
click at [62, 231] on div "Chat Logs" at bounding box center [53, 232] width 86 height 22
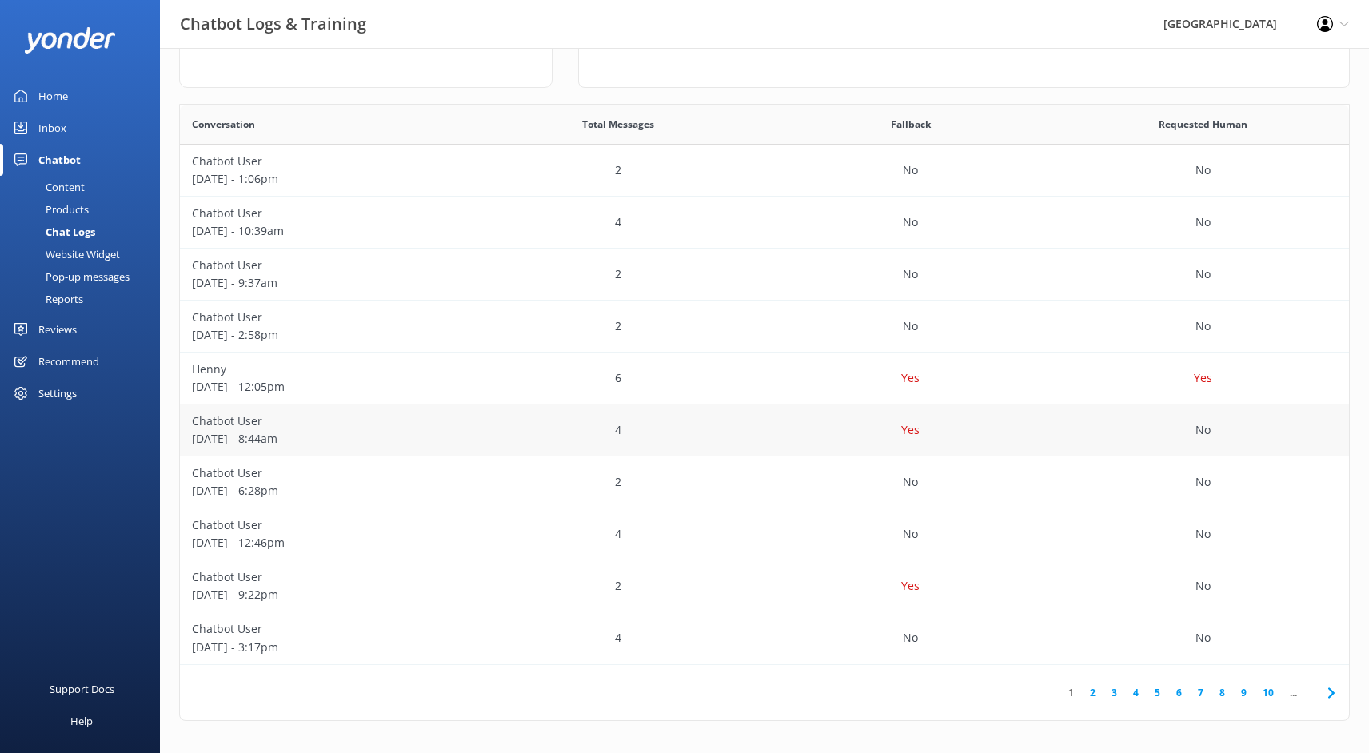
click at [285, 437] on p "[DATE] - 8:44am" at bounding box center [326, 439] width 269 height 18
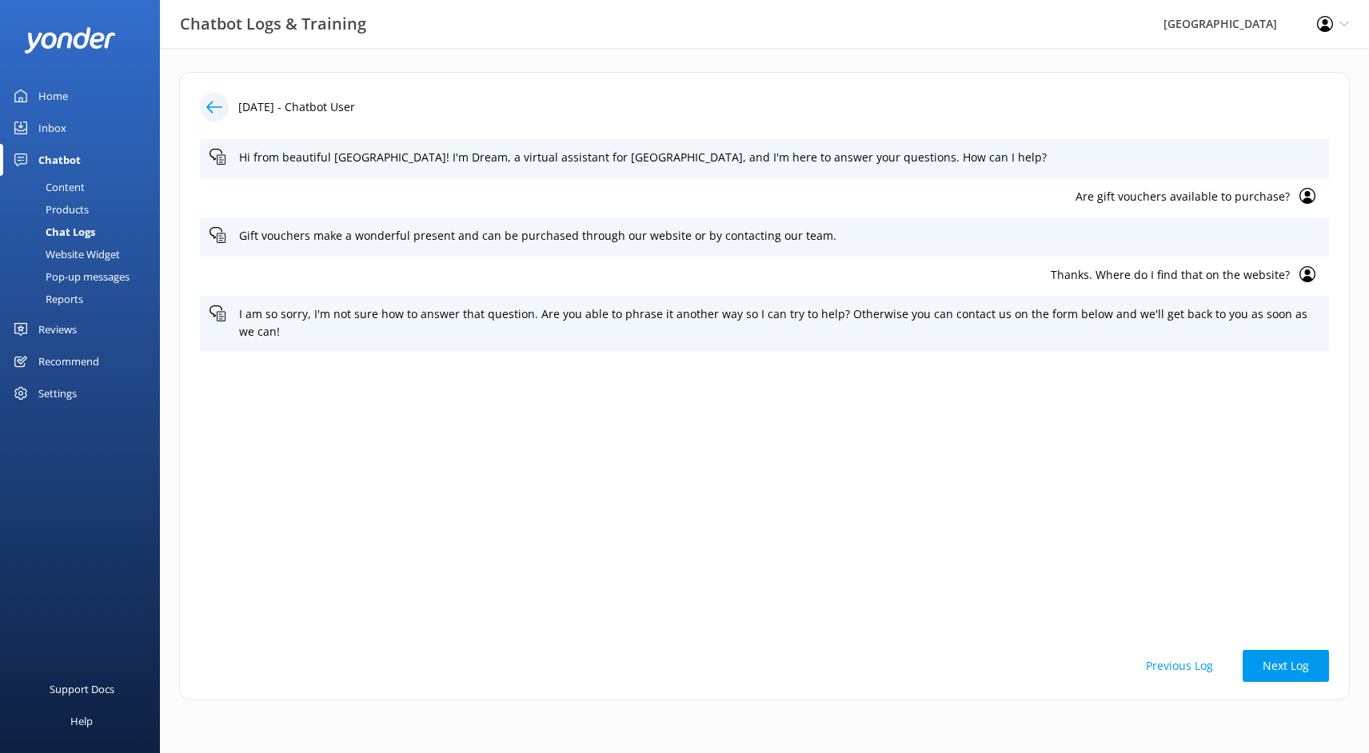
click at [65, 234] on div "Chat Logs" at bounding box center [53, 232] width 86 height 22
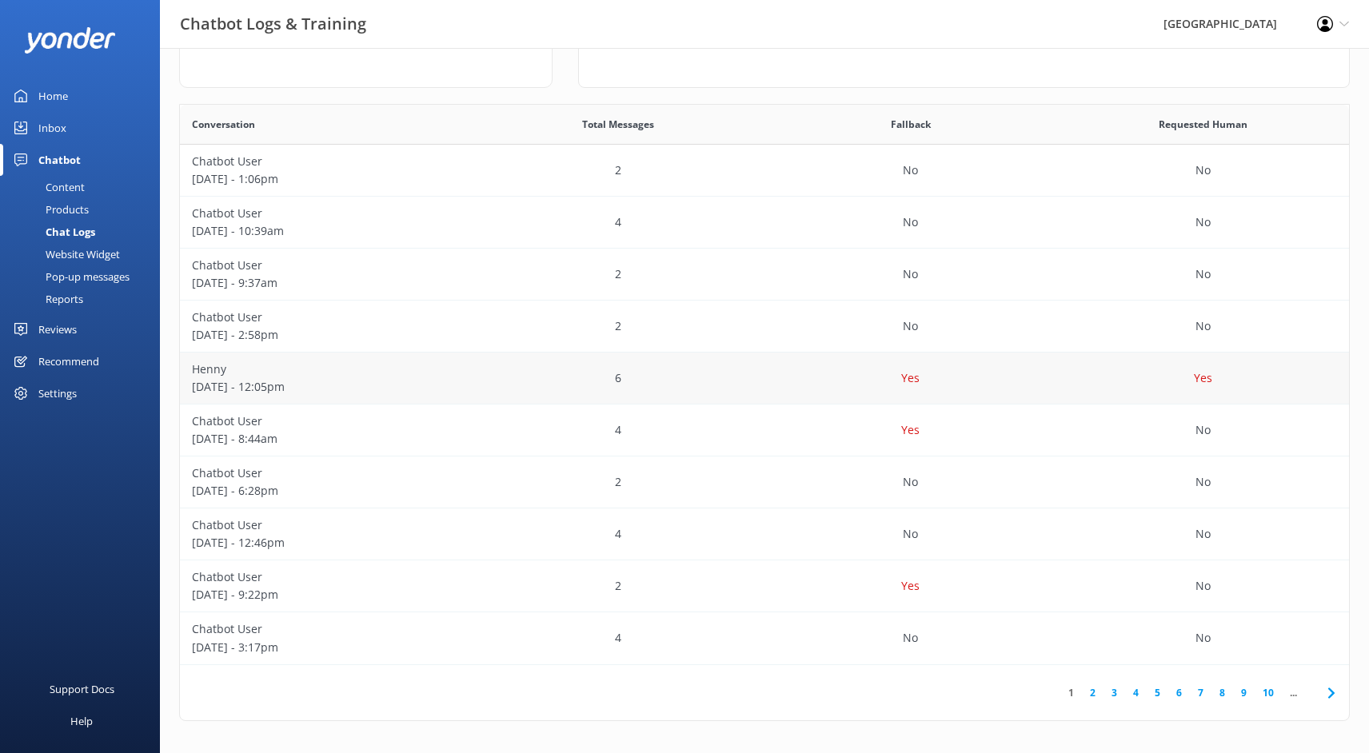
click at [245, 389] on p "[DATE] - 12:05pm" at bounding box center [326, 387] width 269 height 18
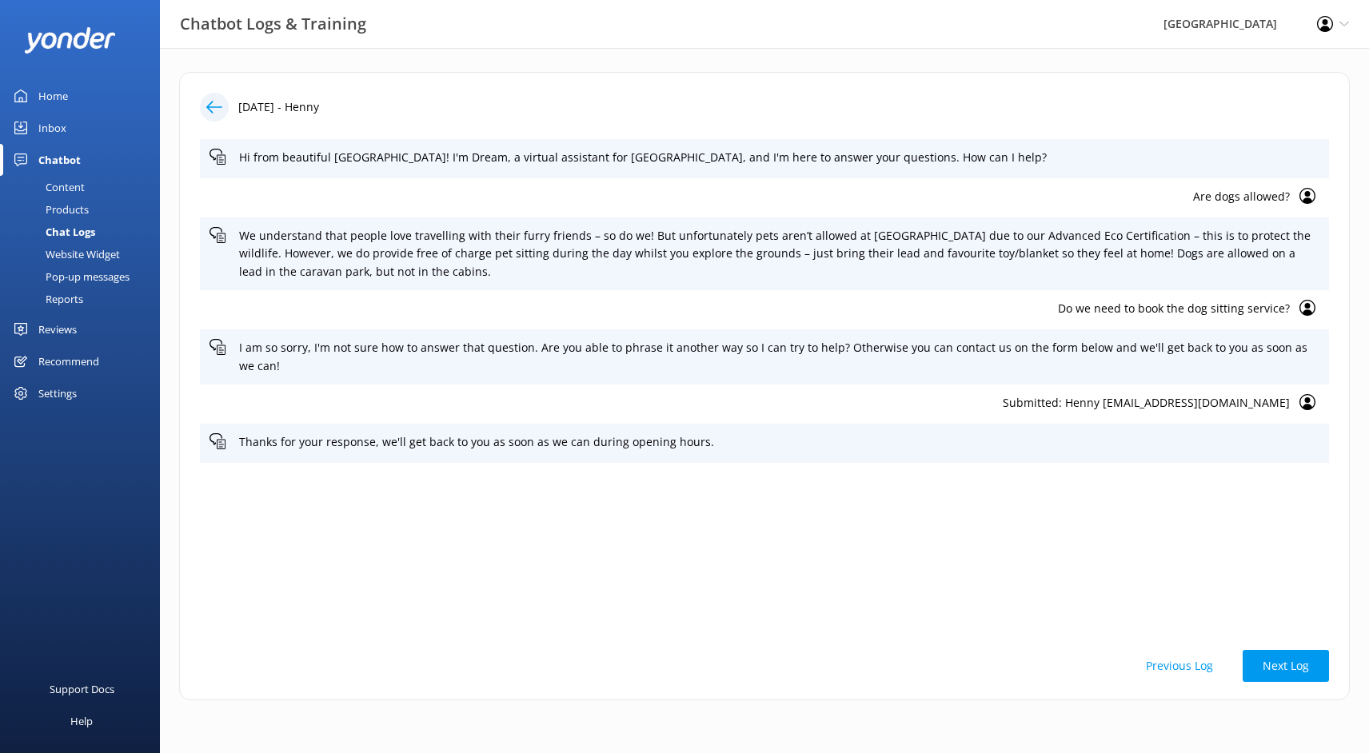
click at [65, 230] on div "Chat Logs" at bounding box center [53, 232] width 86 height 22
